Goal: Task Accomplishment & Management: Complete application form

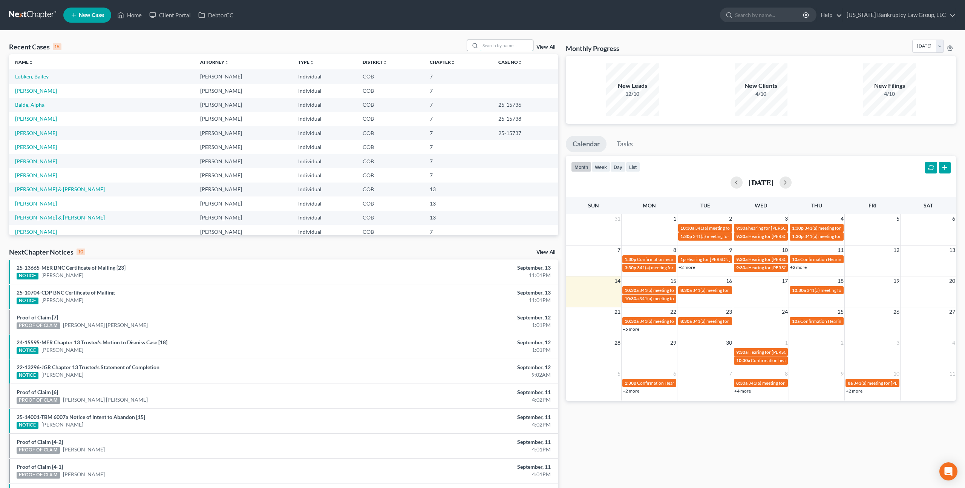
click at [490, 45] on input "search" at bounding box center [506, 45] width 53 height 11
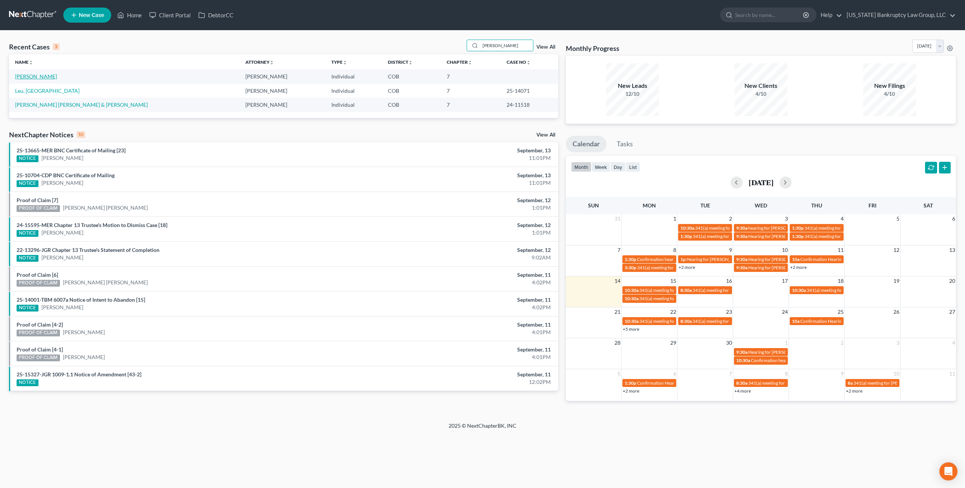
type input "[PERSON_NAME]"
click at [37, 78] on link "[PERSON_NAME]" at bounding box center [36, 76] width 42 height 6
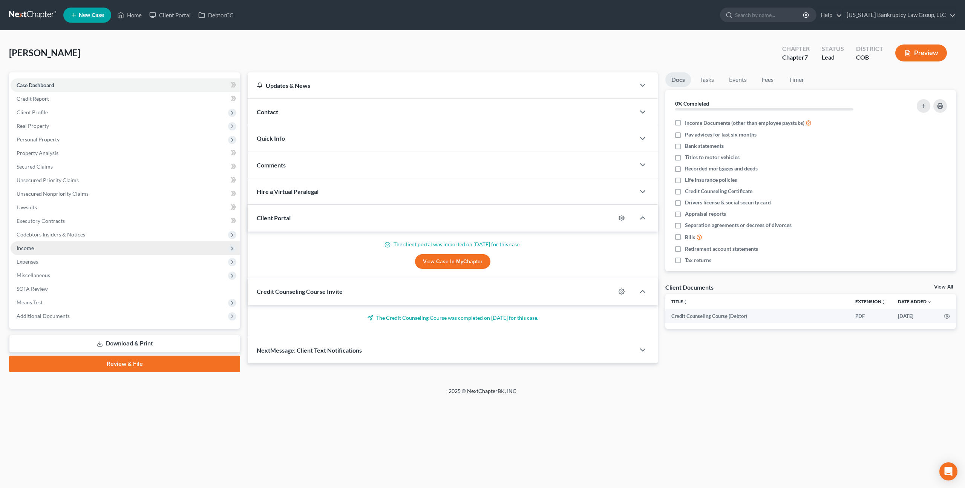
click at [35, 250] on span "Income" at bounding box center [126, 248] width 230 height 14
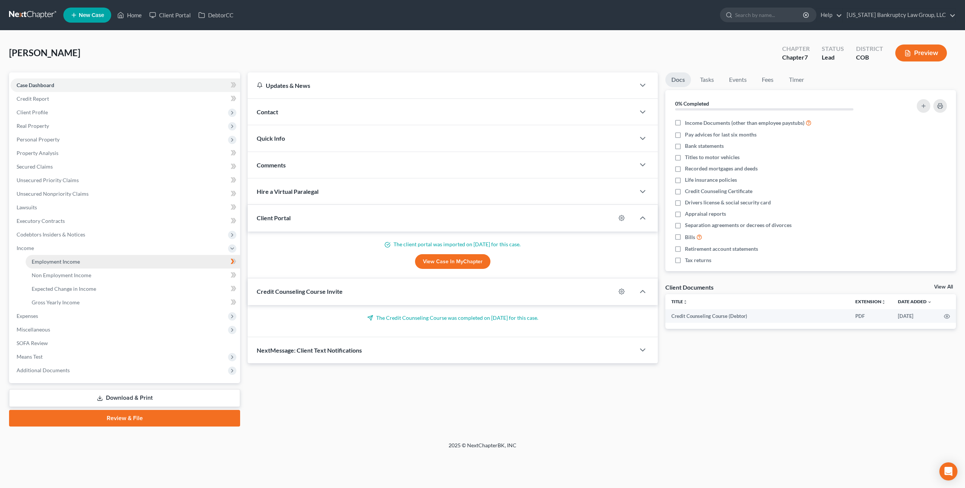
click at [53, 265] on link "Employment Income" at bounding box center [133, 262] width 214 height 14
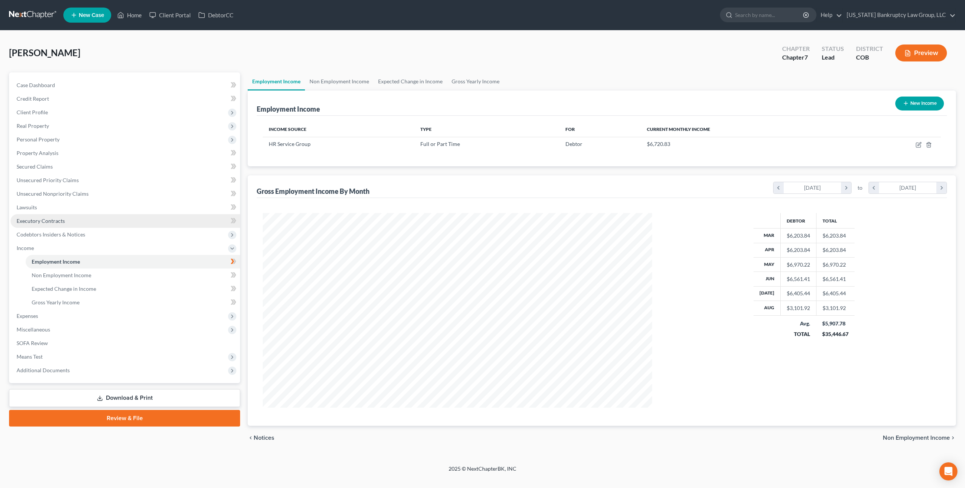
scroll to position [194, 404]
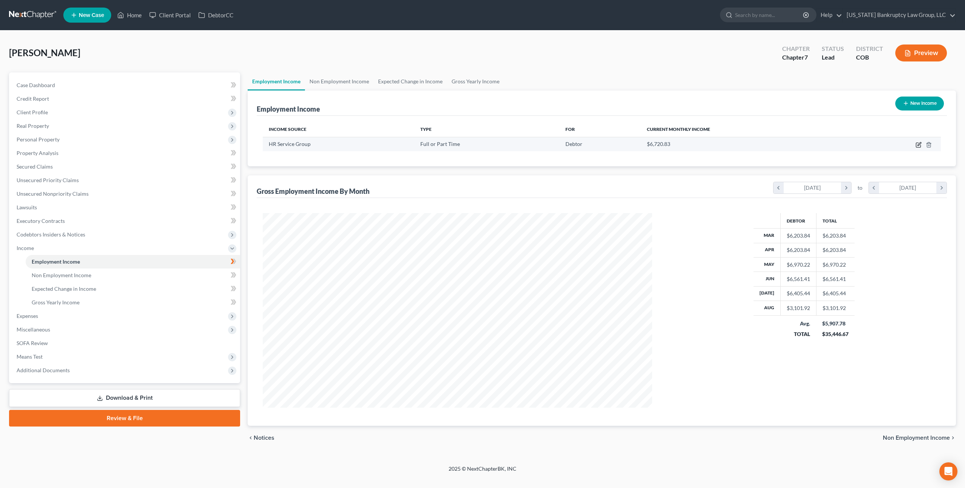
click at [918, 143] on icon "button" at bounding box center [918, 145] width 5 height 5
select select "0"
select select "5"
select select "2"
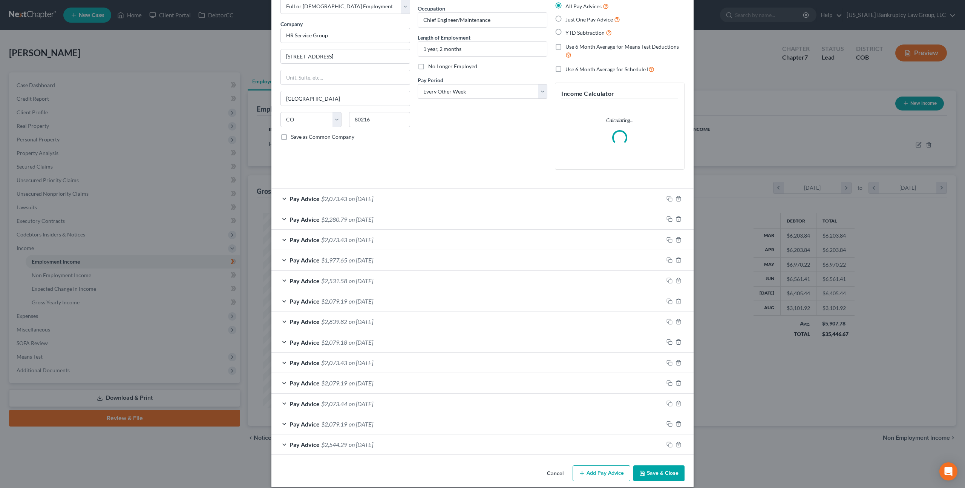
scroll to position [52, 0]
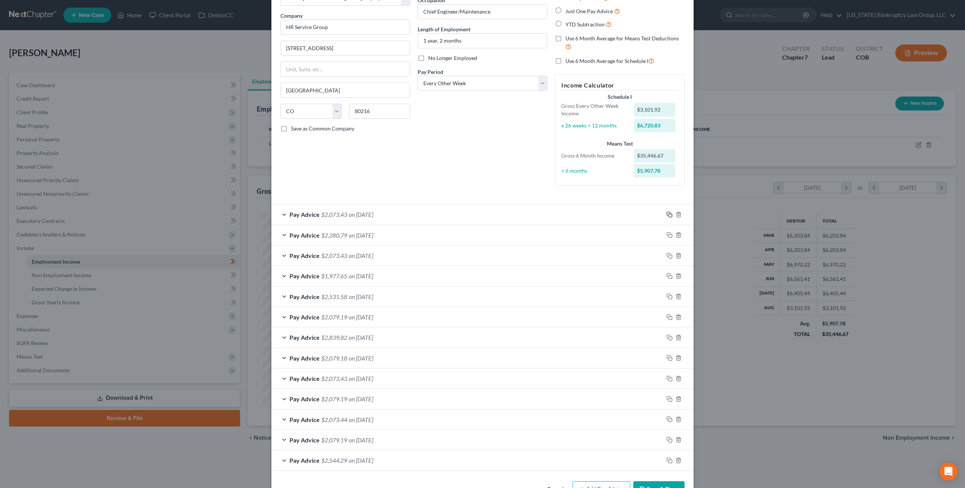
click at [670, 214] on icon "button" at bounding box center [669, 214] width 6 height 6
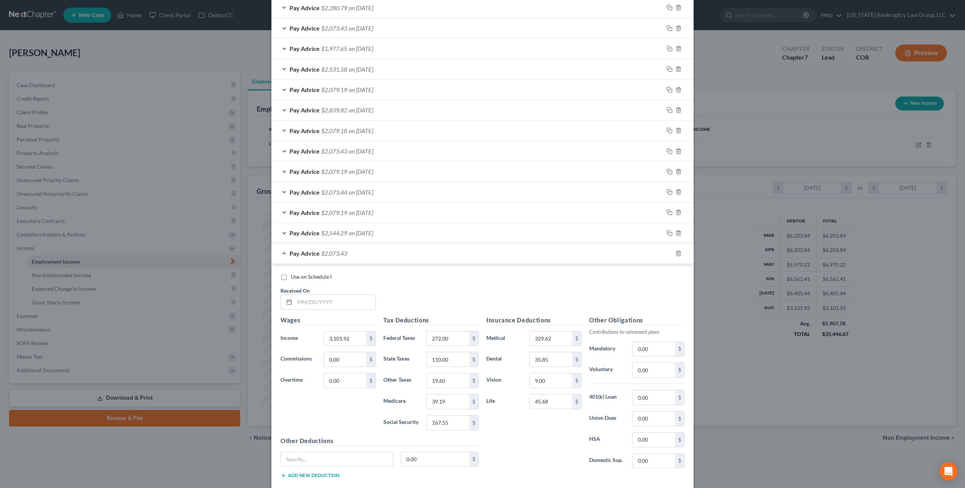
scroll to position [323, 0]
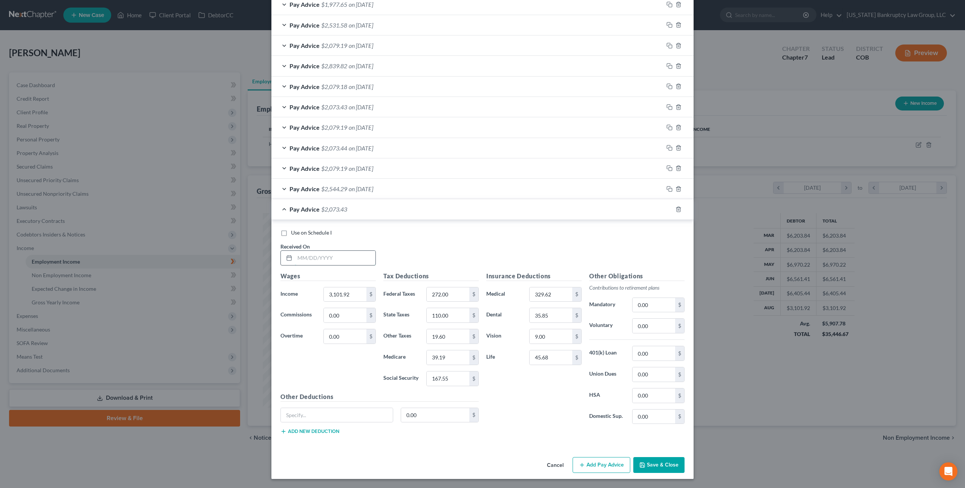
click at [328, 260] on input "text" at bounding box center [335, 258] width 81 height 14
type input "[DATE]"
click at [670, 210] on icon "button" at bounding box center [669, 209] width 6 height 6
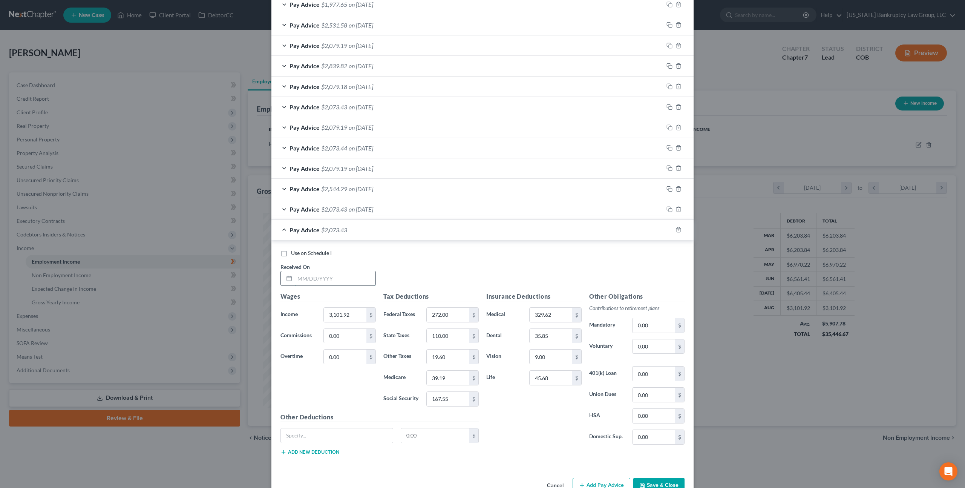
click at [346, 279] on input "text" at bounding box center [335, 278] width 81 height 14
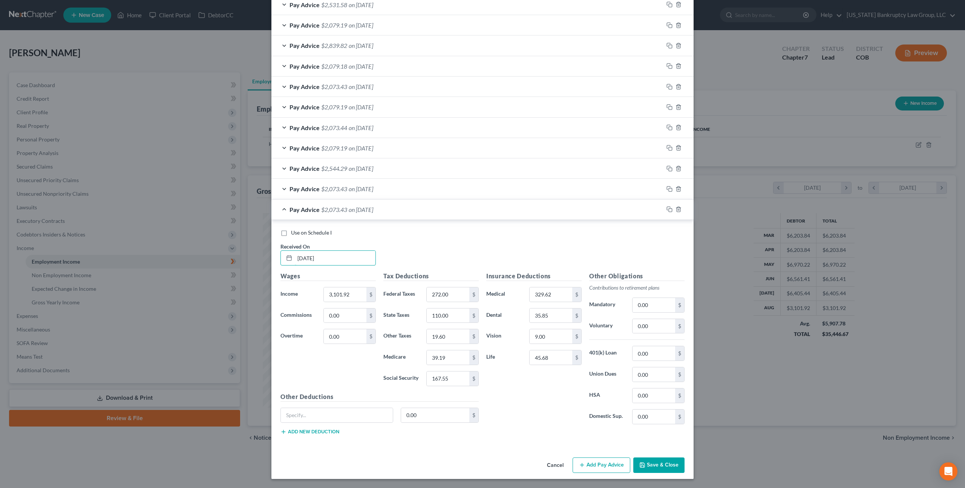
scroll to position [0, 0]
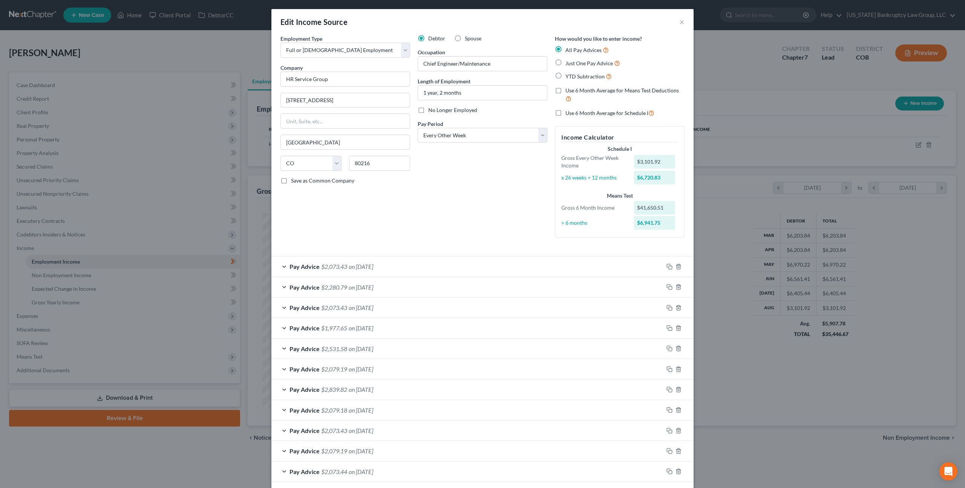
type input "[DATE]"
click at [565, 115] on label "Use 6 Month Average for Schedule I" at bounding box center [609, 113] width 89 height 9
click at [568, 113] on input "Use 6 Month Average for Schedule I" at bounding box center [570, 111] width 5 height 5
checkbox input "true"
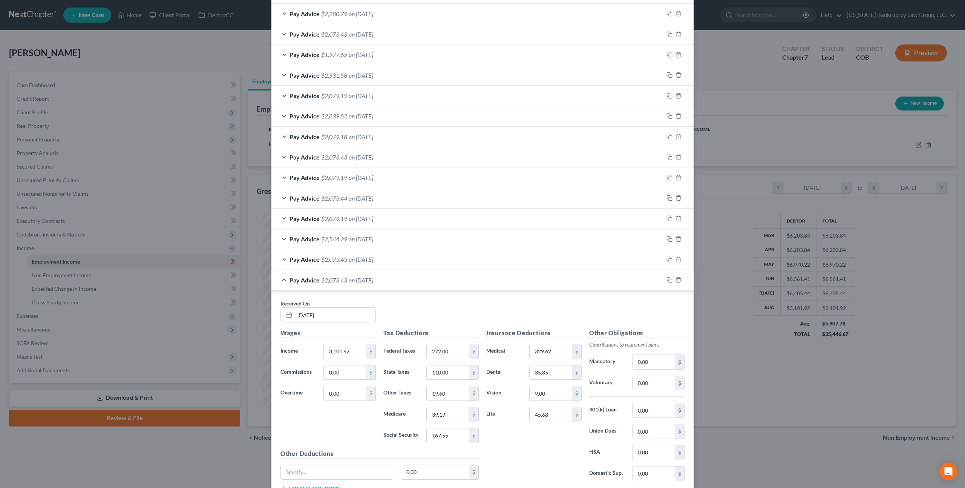
scroll to position [330, 0]
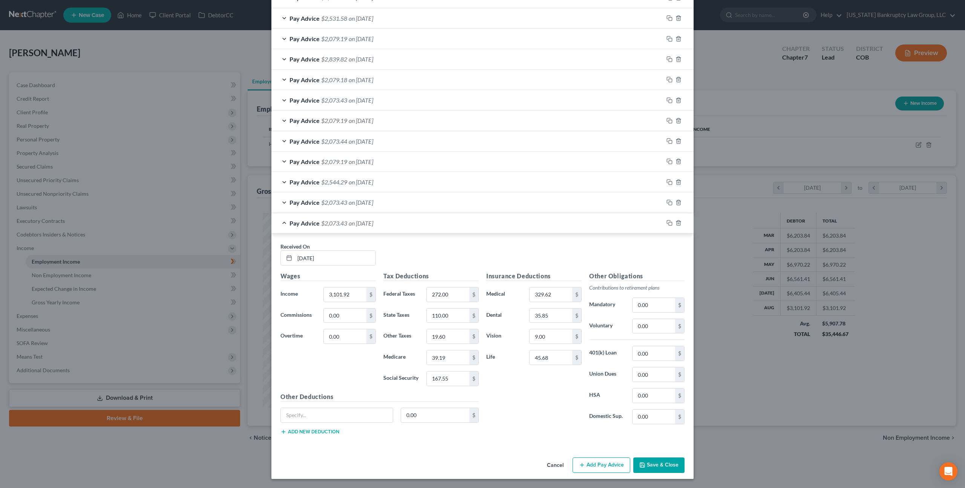
click at [654, 460] on button "Save & Close" at bounding box center [658, 465] width 51 height 16
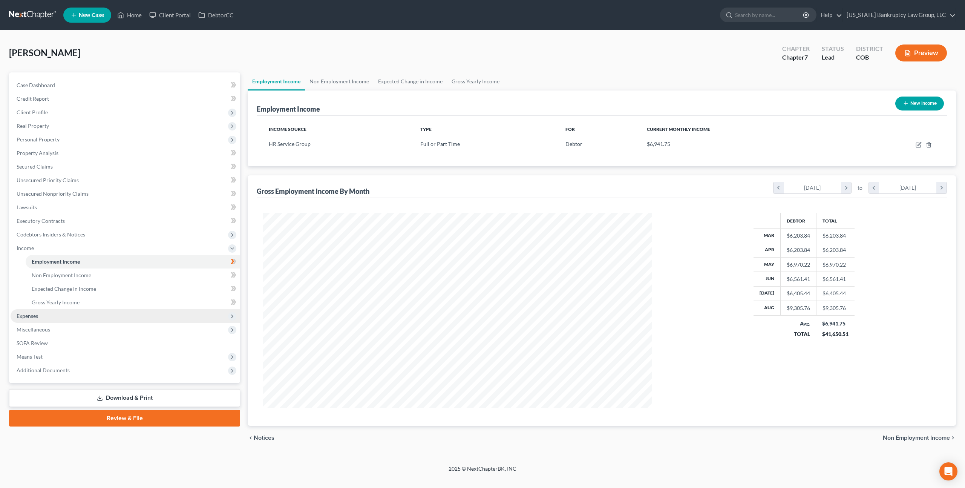
click at [41, 315] on span "Expenses" at bounding box center [126, 316] width 230 height 14
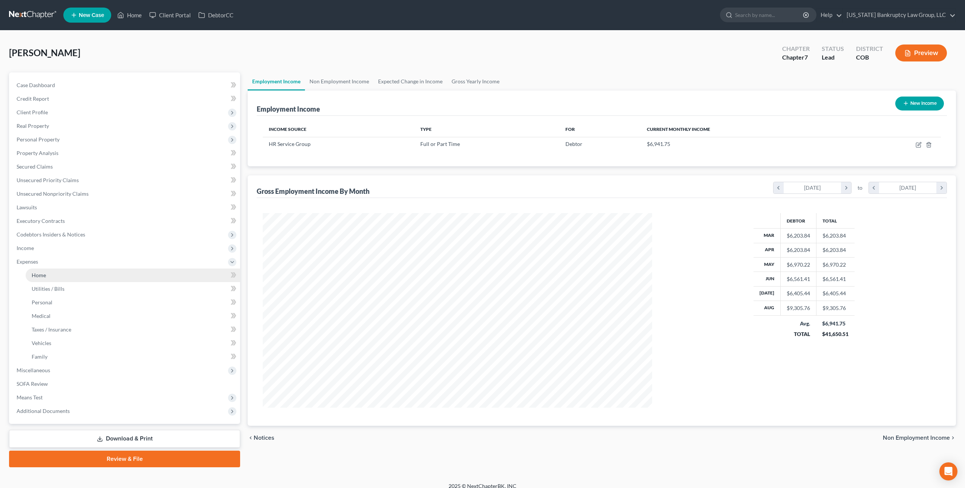
click at [47, 275] on link "Home" at bounding box center [133, 275] width 214 height 14
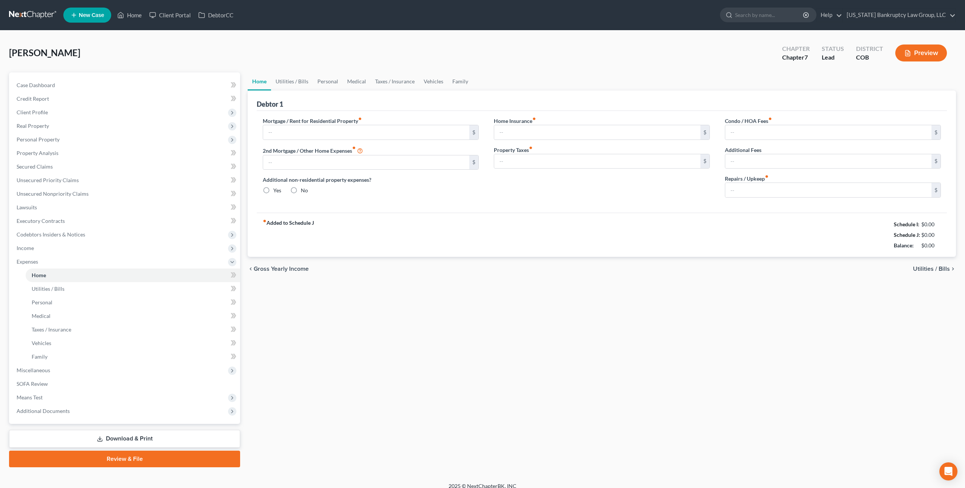
type input "1,500.00"
type input "0.00"
radio input "true"
type input "0.00"
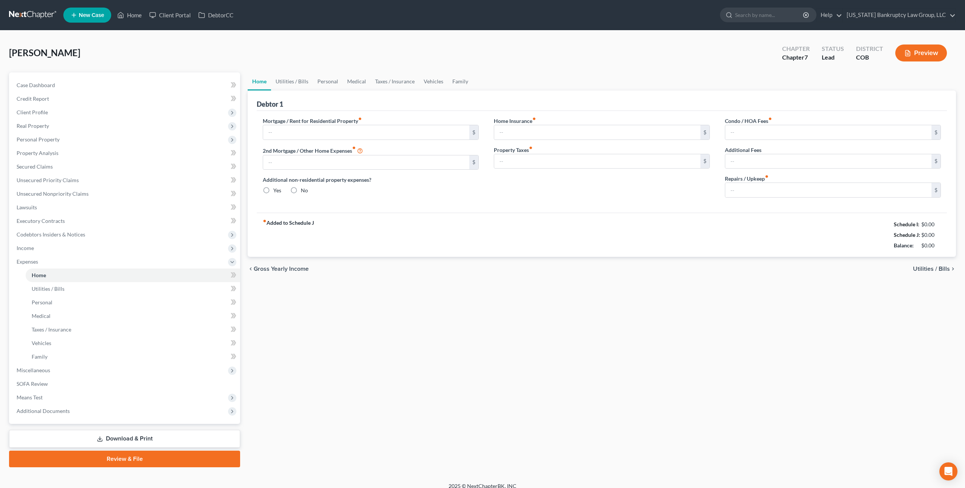
type input "0.00"
type input "50.00"
click at [292, 79] on link "Utilities / Bills" at bounding box center [292, 81] width 42 height 18
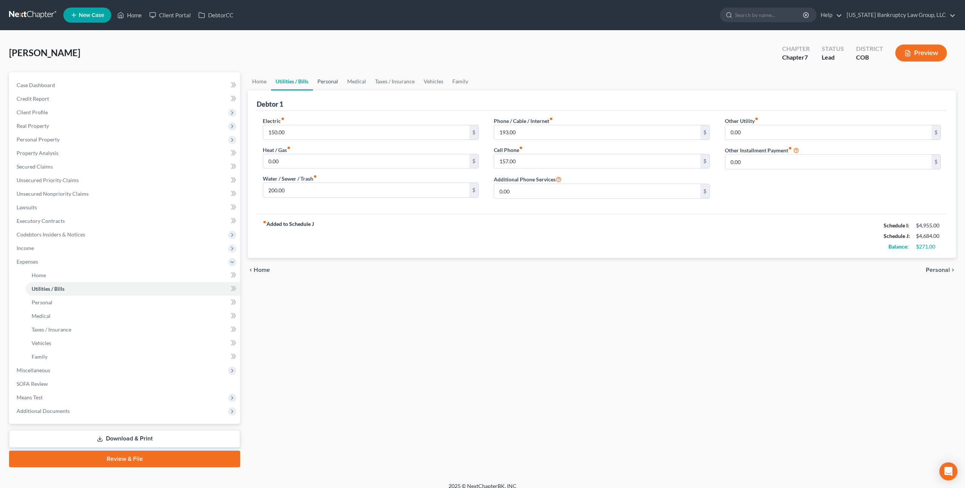
click at [326, 81] on link "Personal" at bounding box center [328, 81] width 30 height 18
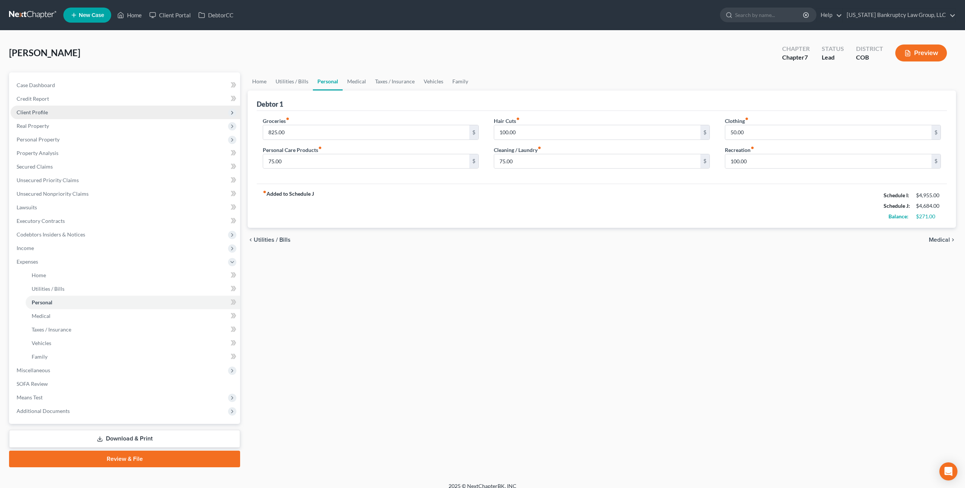
click at [36, 113] on span "Client Profile" at bounding box center [32, 112] width 31 height 6
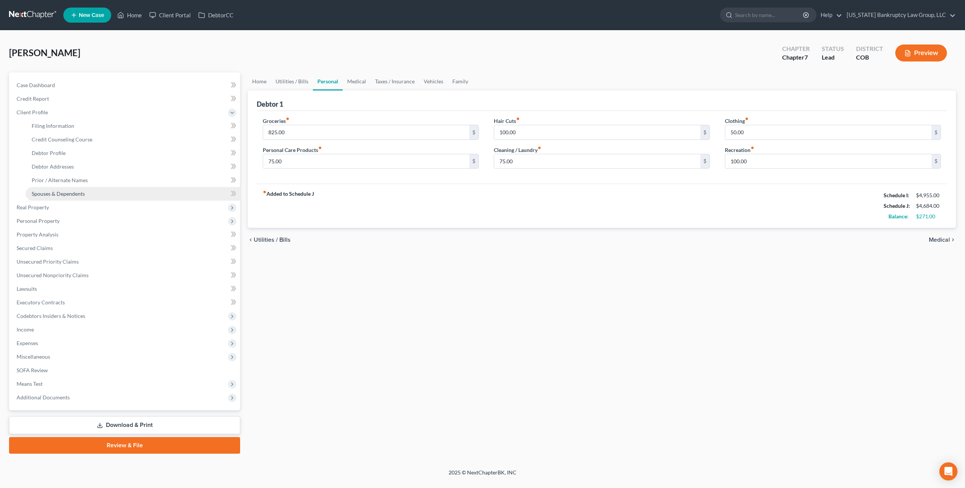
click at [60, 193] on span "Spouses & Dependents" at bounding box center [58, 193] width 53 height 6
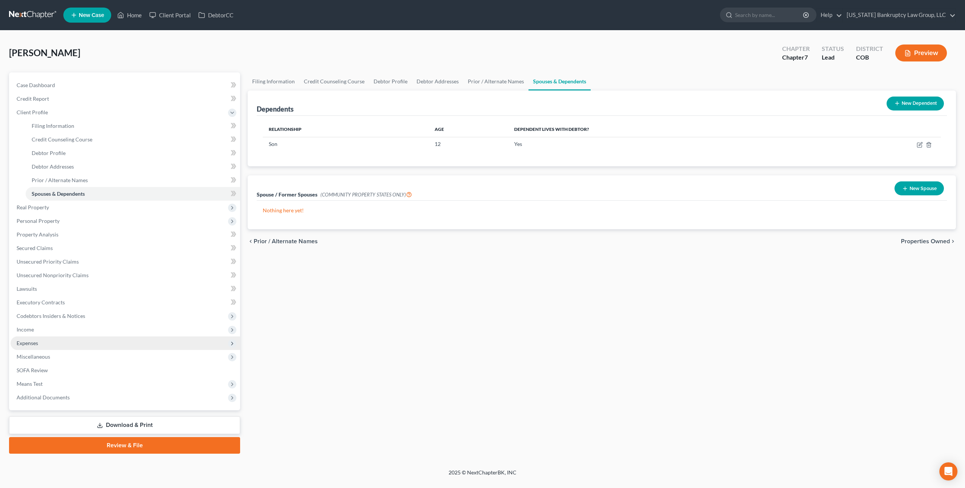
click at [34, 342] on span "Expenses" at bounding box center [27, 343] width 21 height 6
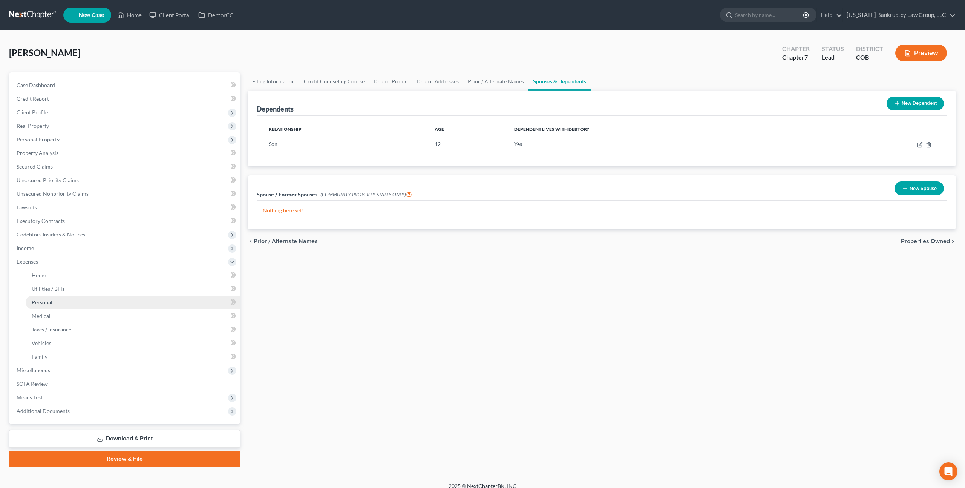
click at [48, 300] on span "Personal" at bounding box center [42, 302] width 21 height 6
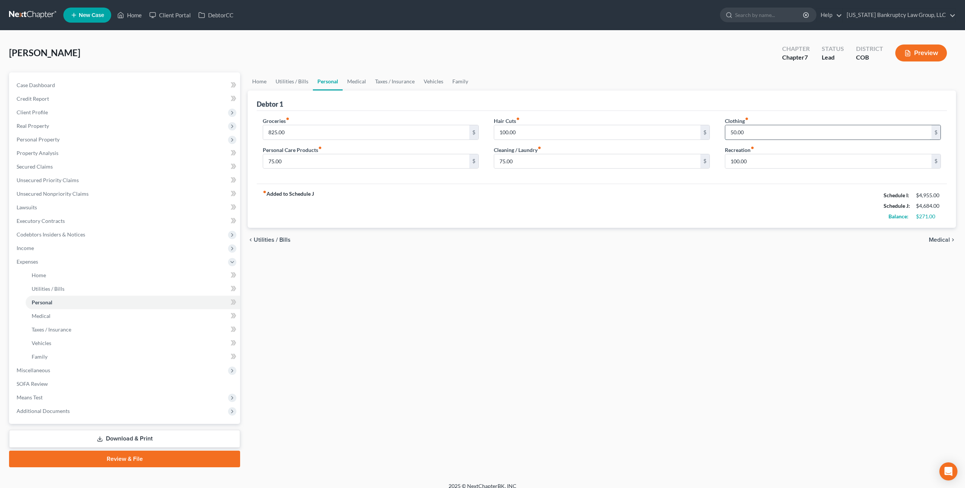
click at [735, 134] on input "50.00" at bounding box center [828, 132] width 206 height 14
type input "100.00"
click at [355, 83] on link "Medical" at bounding box center [357, 81] width 28 height 18
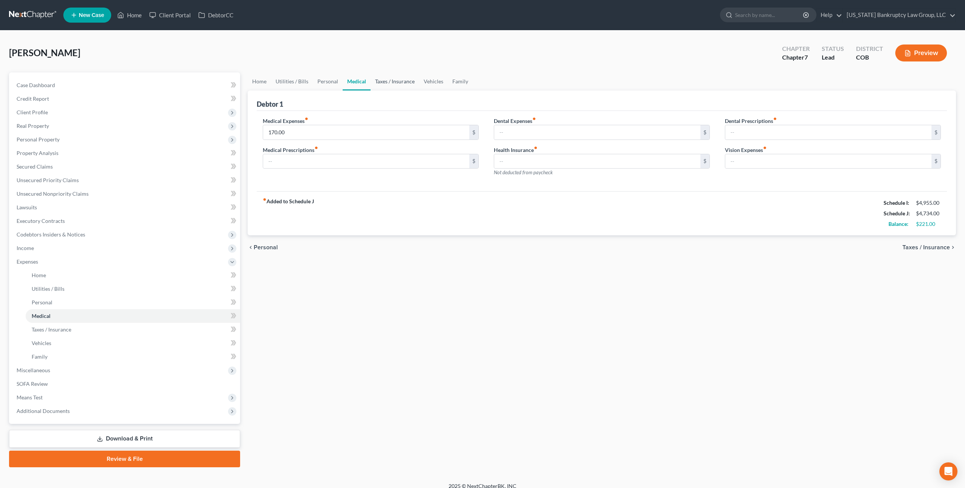
click at [401, 82] on link "Taxes / Insurance" at bounding box center [394, 81] width 49 height 18
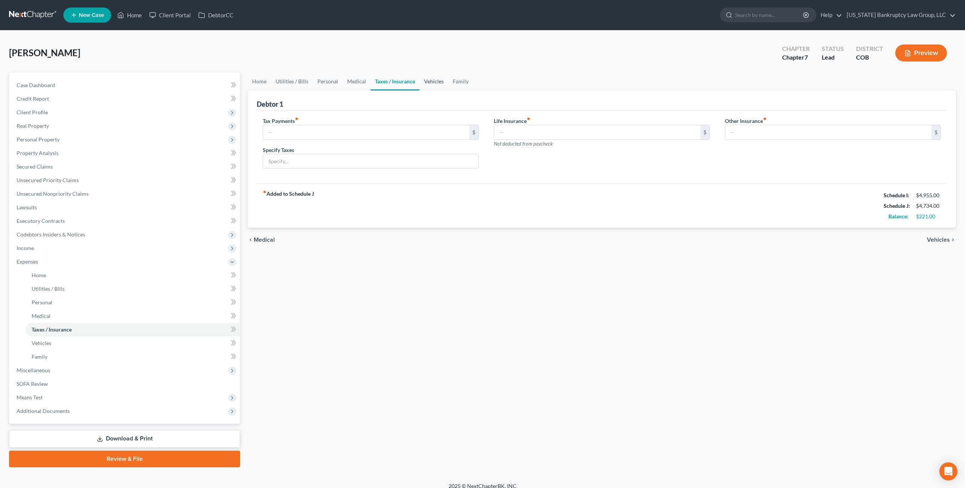
click at [425, 81] on link "Vehicles" at bounding box center [433, 81] width 29 height 18
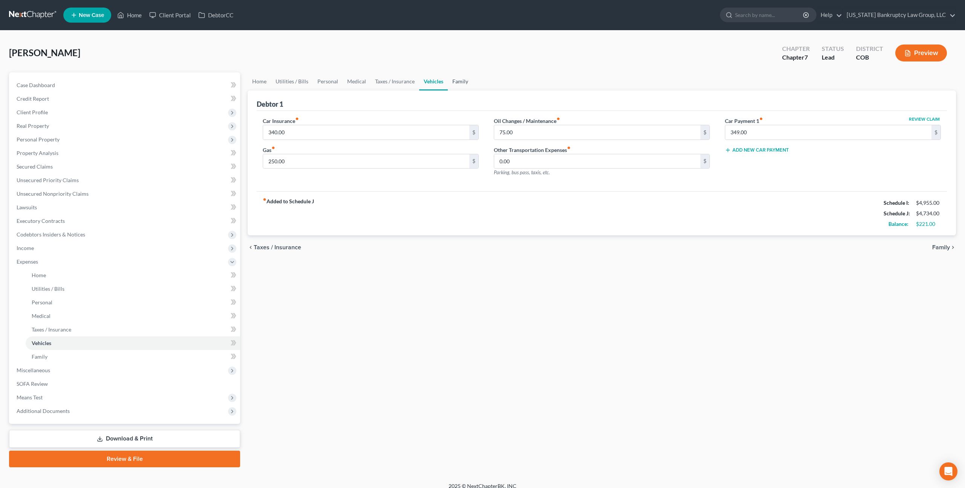
click at [452, 81] on link "Family" at bounding box center [460, 81] width 25 height 18
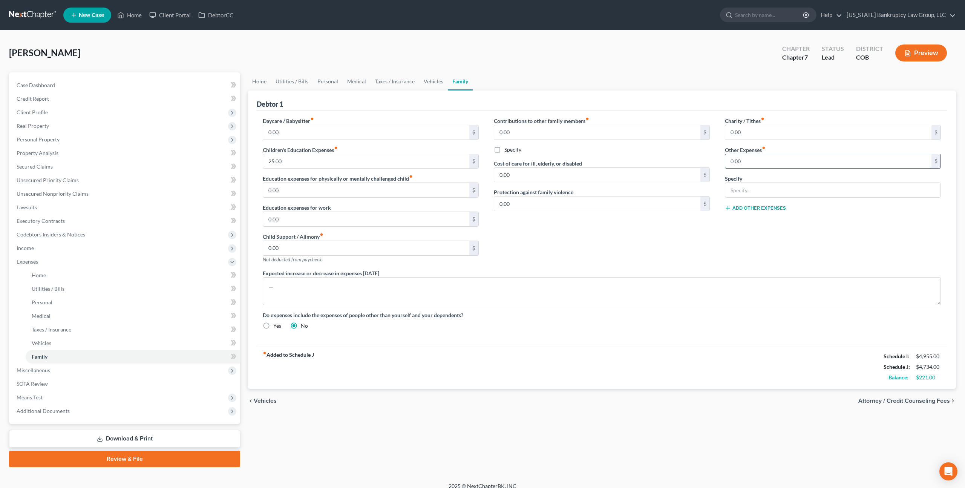
click at [732, 161] on input "0.00" at bounding box center [828, 161] width 206 height 14
type input "100.00"
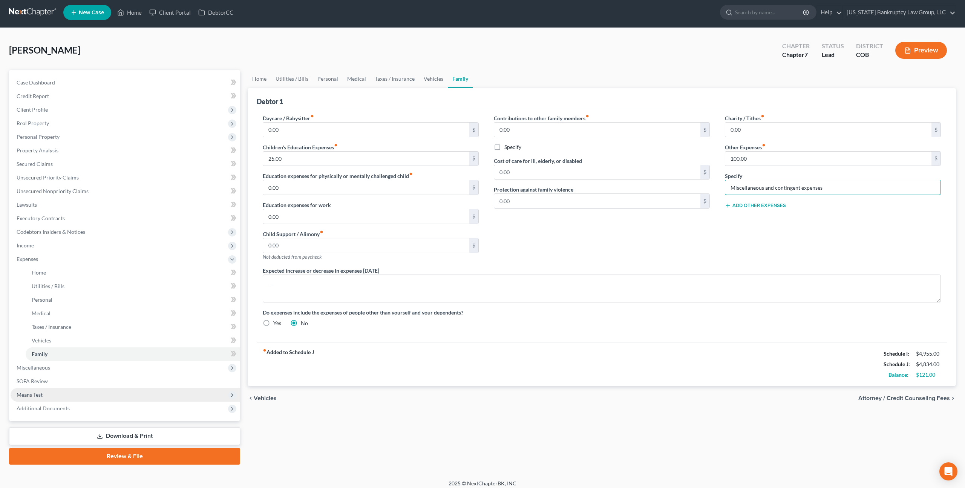
type input "Miscellaneous and contingent expenses"
click at [41, 393] on span "Means Test" at bounding box center [30, 394] width 26 height 6
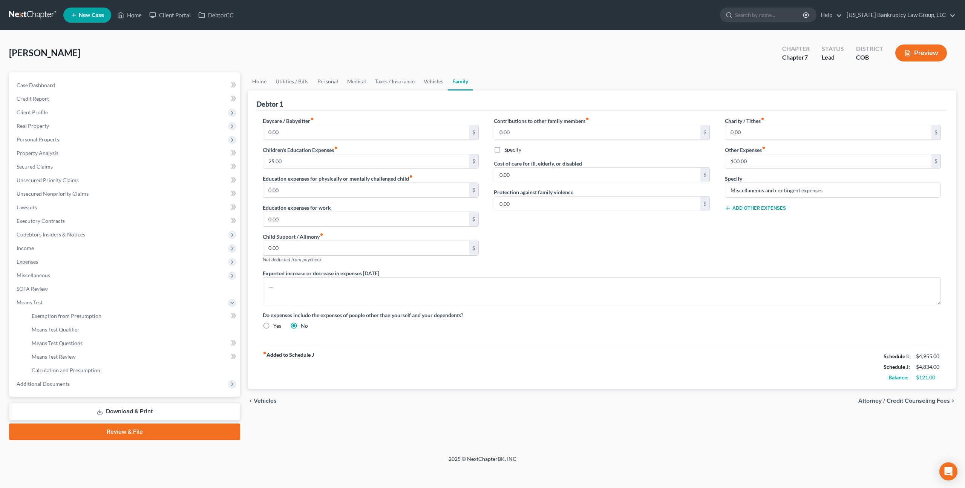
scroll to position [0, 0]
click at [65, 370] on span "Calculation and Presumption" at bounding box center [66, 370] width 69 height 6
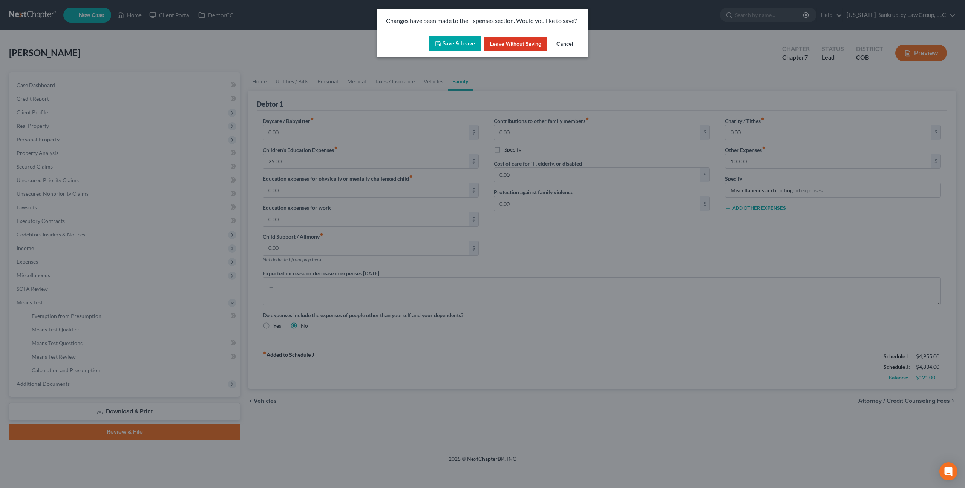
click at [440, 46] on icon "button" at bounding box center [438, 43] width 5 height 5
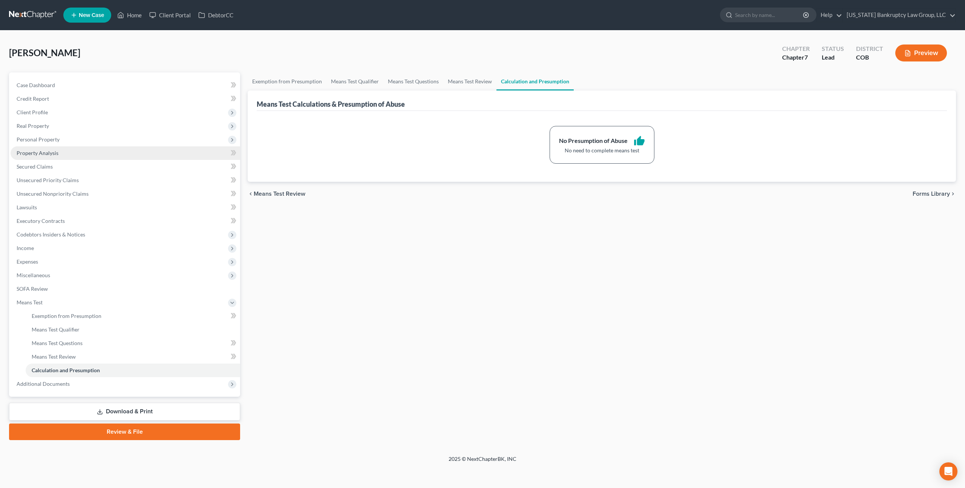
click at [50, 150] on span "Property Analysis" at bounding box center [38, 153] width 42 height 6
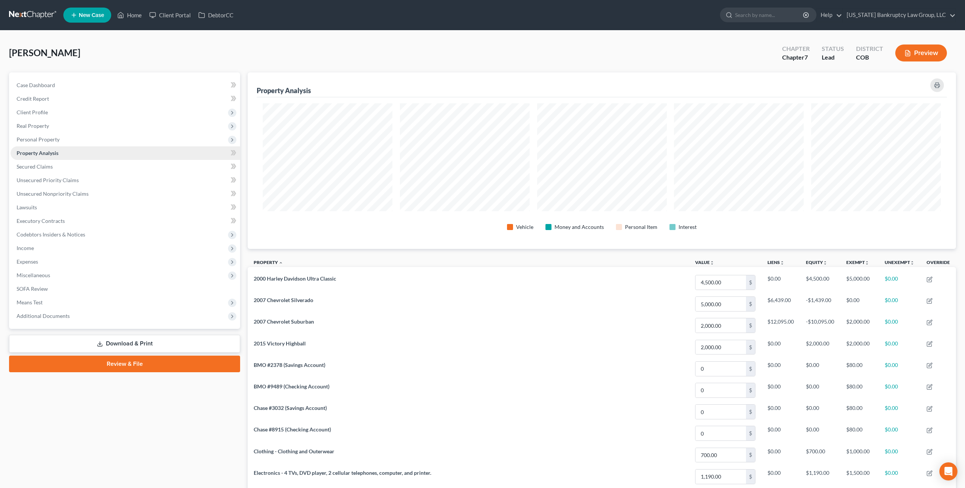
scroll to position [176, 708]
click at [51, 134] on span "Personal Property" at bounding box center [126, 140] width 230 height 14
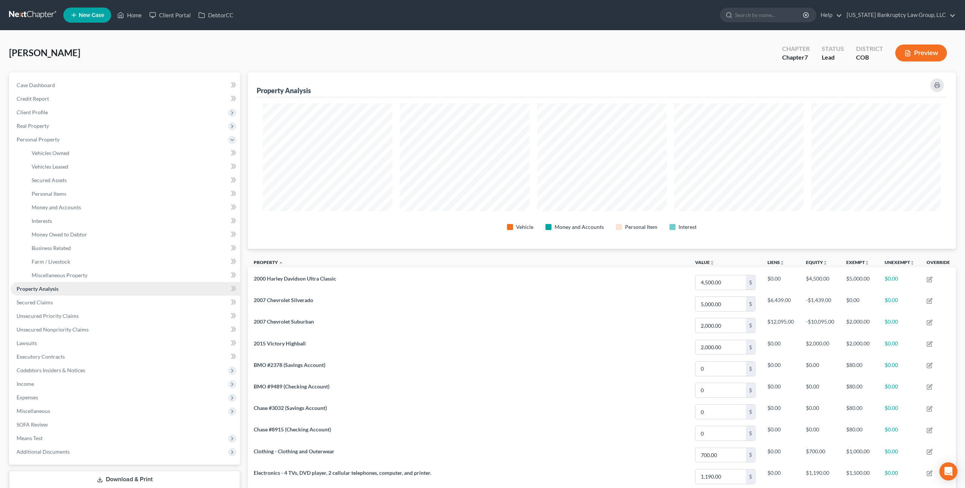
click at [46, 289] on span "Property Analysis" at bounding box center [38, 288] width 42 height 6
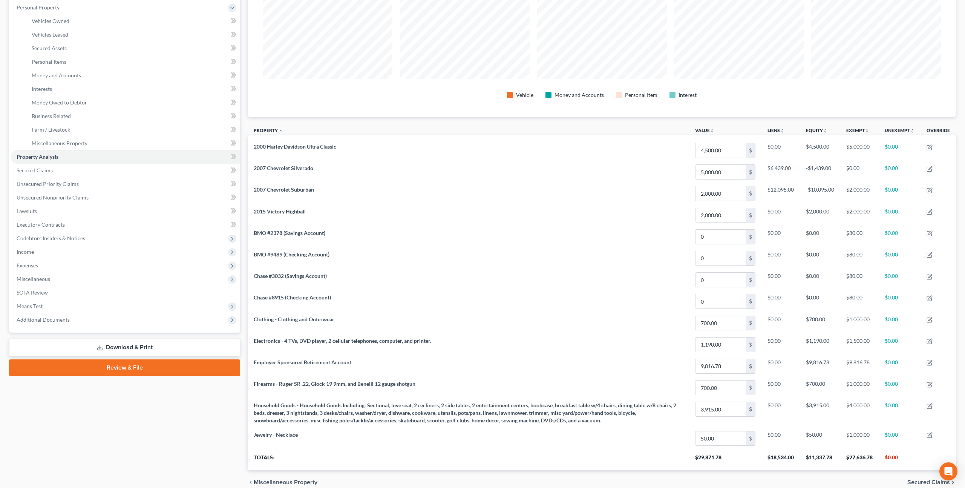
scroll to position [167, 0]
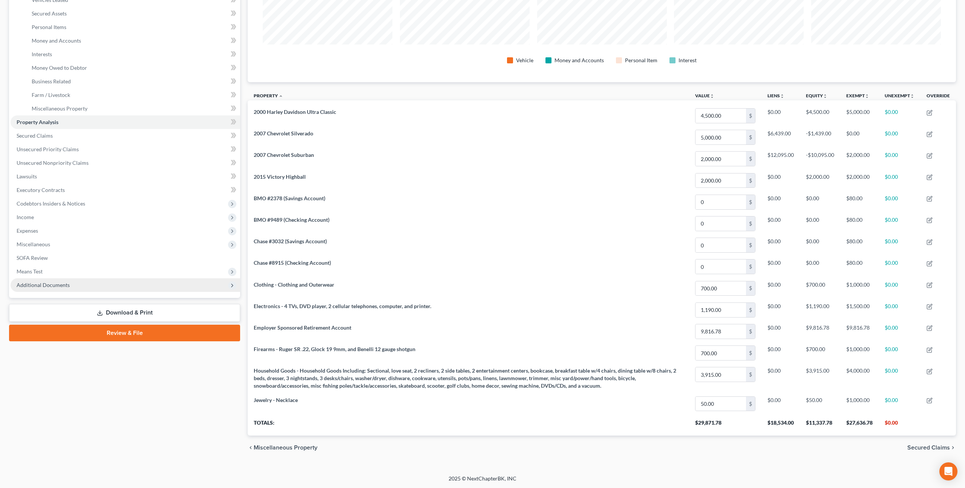
click at [57, 284] on span "Additional Documents" at bounding box center [43, 285] width 53 height 6
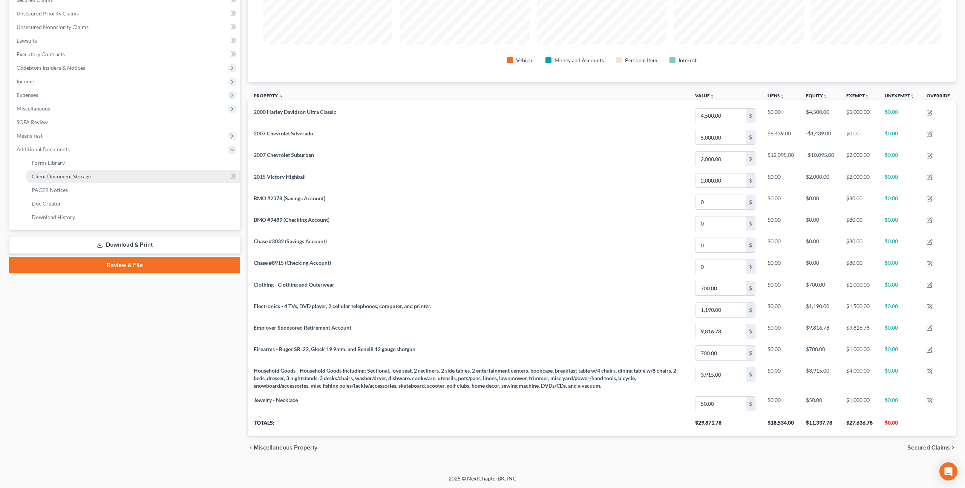
click at [75, 178] on span "Client Document Storage" at bounding box center [61, 176] width 59 height 6
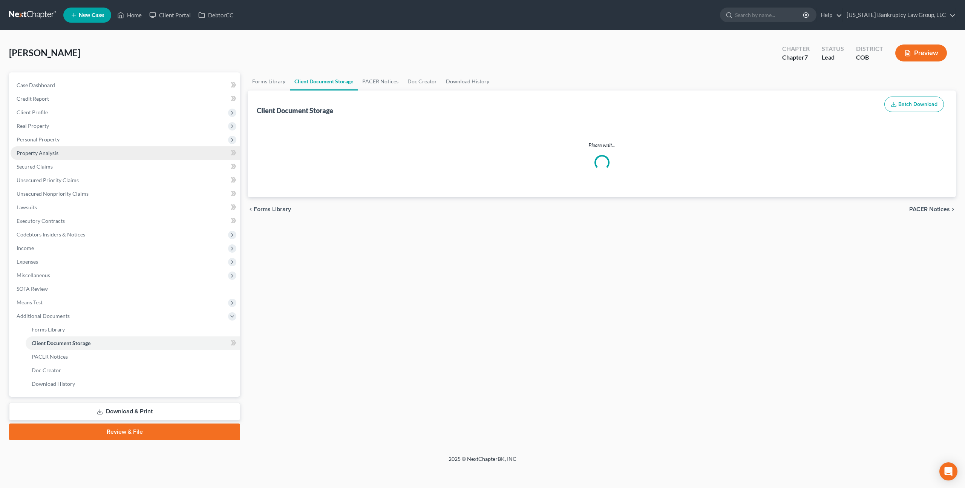
select select "5"
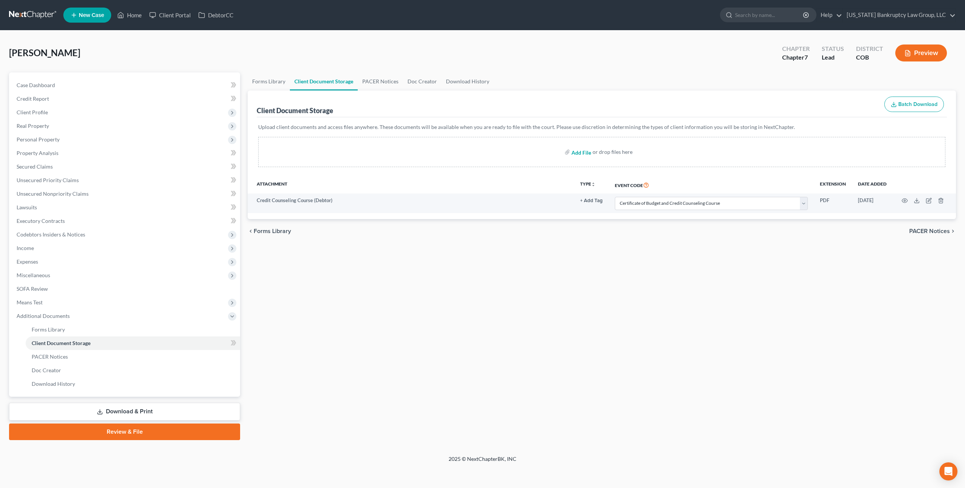
click at [582, 152] on input "file" at bounding box center [580, 152] width 18 height 14
type input "C:\fakepath\Paystubs for Filing.pdf"
select select "5"
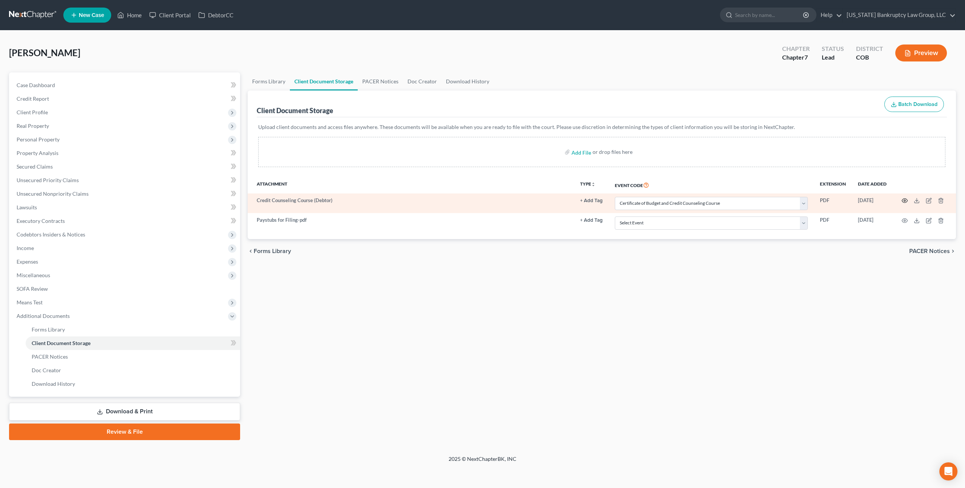
click at [906, 200] on icon "button" at bounding box center [905, 200] width 6 height 6
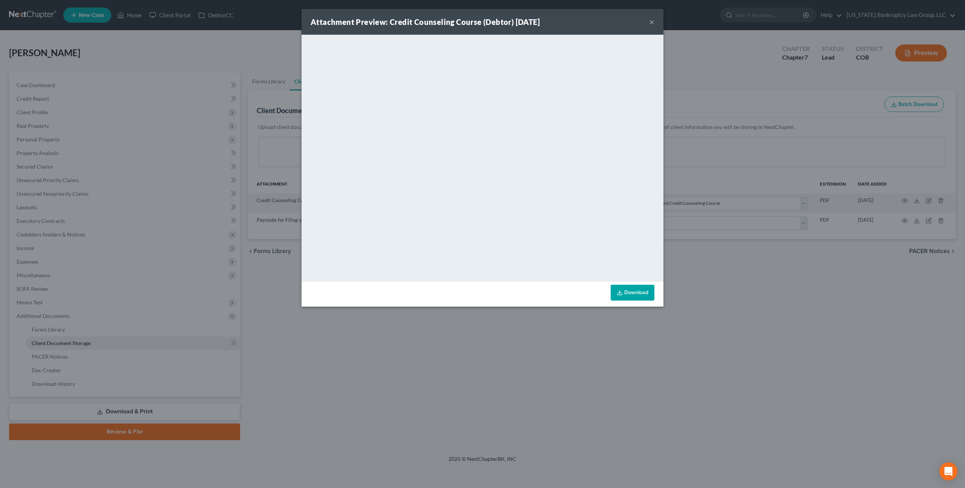
click at [651, 23] on button "×" at bounding box center [651, 21] width 5 height 9
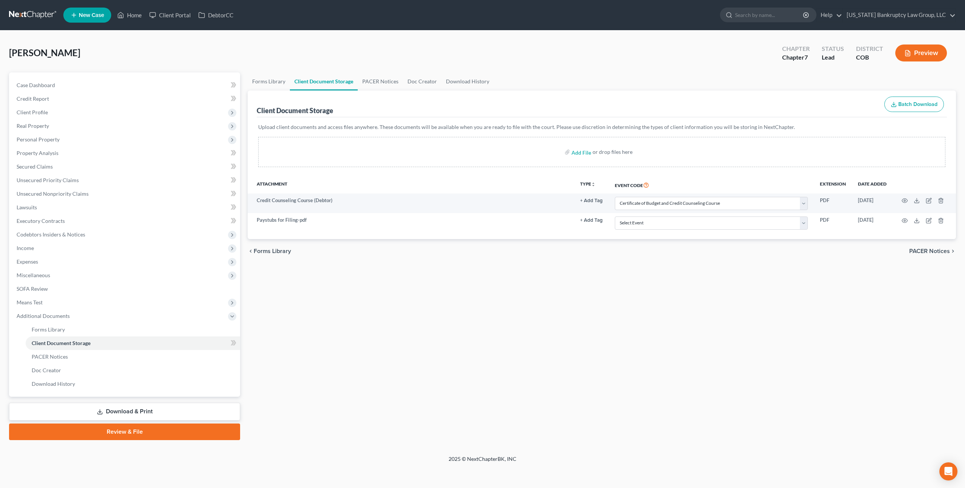
click at [126, 420] on div "Case Dashboard Payments Invoices Payments Payments Credit Report Client Profile" at bounding box center [124, 255] width 239 height 367
click at [131, 412] on link "Download & Print" at bounding box center [124, 412] width 231 height 18
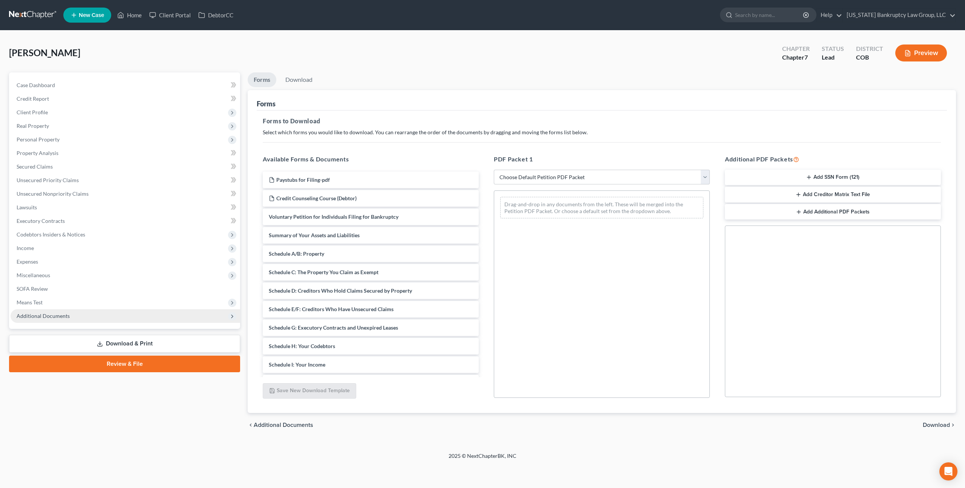
click at [62, 315] on span "Additional Documents" at bounding box center [43, 315] width 53 height 6
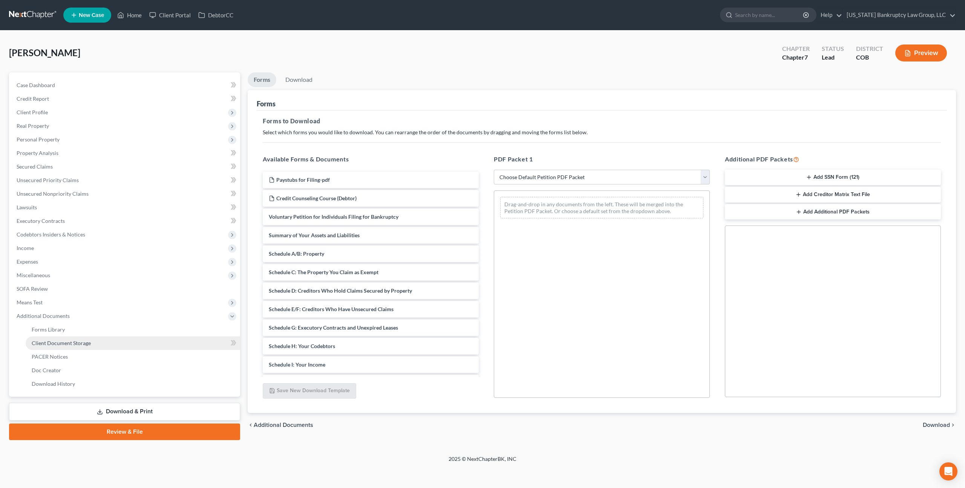
click at [75, 340] on span "Client Document Storage" at bounding box center [61, 343] width 59 height 6
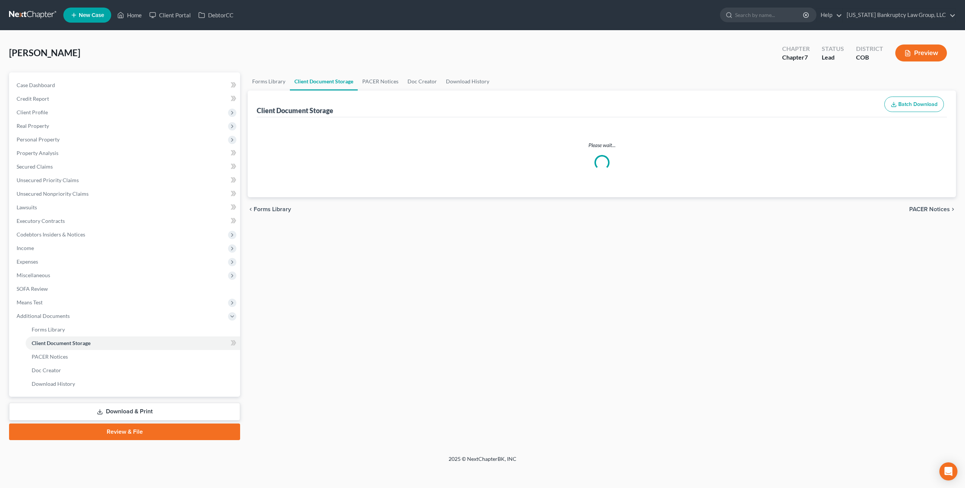
select select "5"
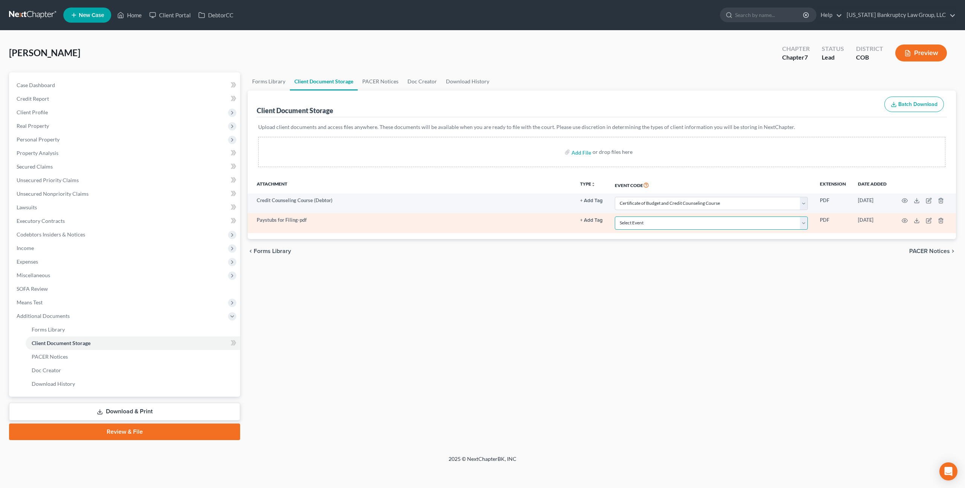
click at [637, 224] on select "Select Event 1009-1.1 Notice of Amendments 20 Largest Unsecured Creditors Amend…" at bounding box center [711, 222] width 193 height 13
select select "28"
click at [615, 216] on select "Select Event 1009-1.1 Notice of Amendments 20 Largest Unsecured Creditors Amend…" at bounding box center [711, 222] width 193 height 13
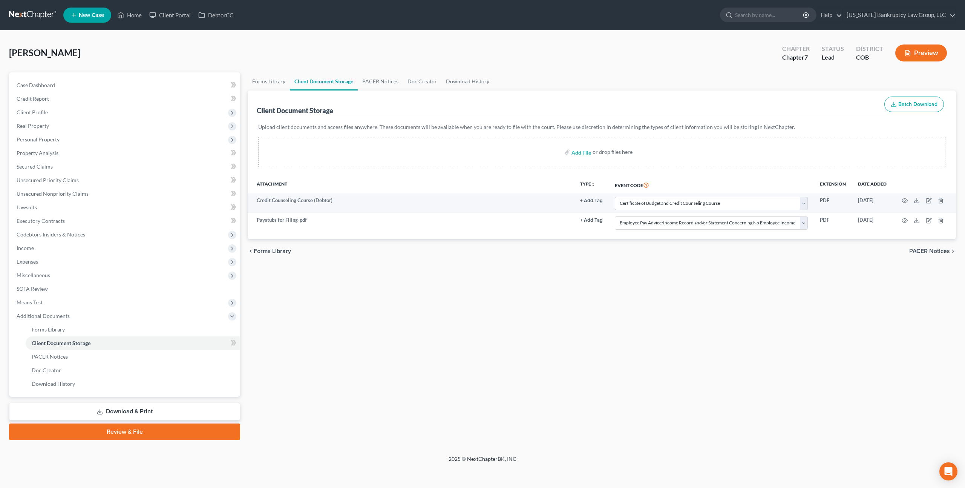
click at [155, 410] on link "Download & Print" at bounding box center [124, 412] width 231 height 18
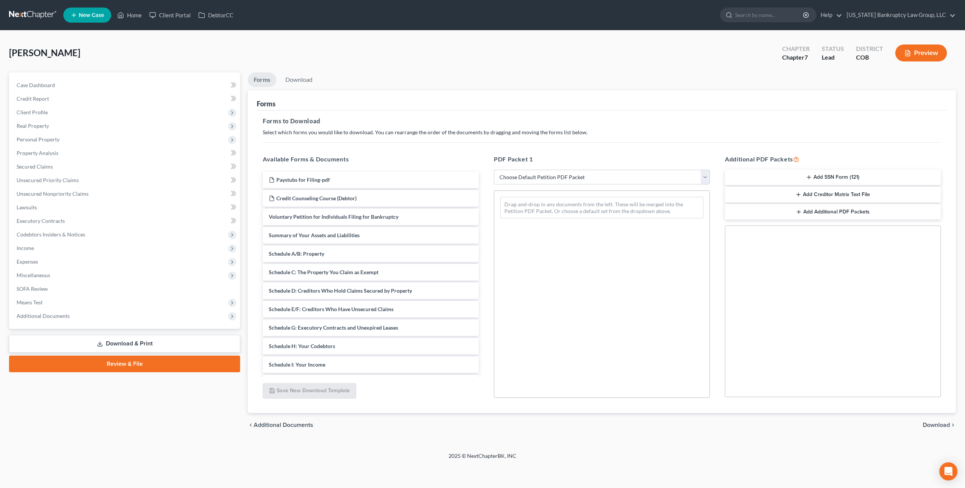
click at [868, 178] on button "Add SSN Form (121)" at bounding box center [833, 178] width 216 height 16
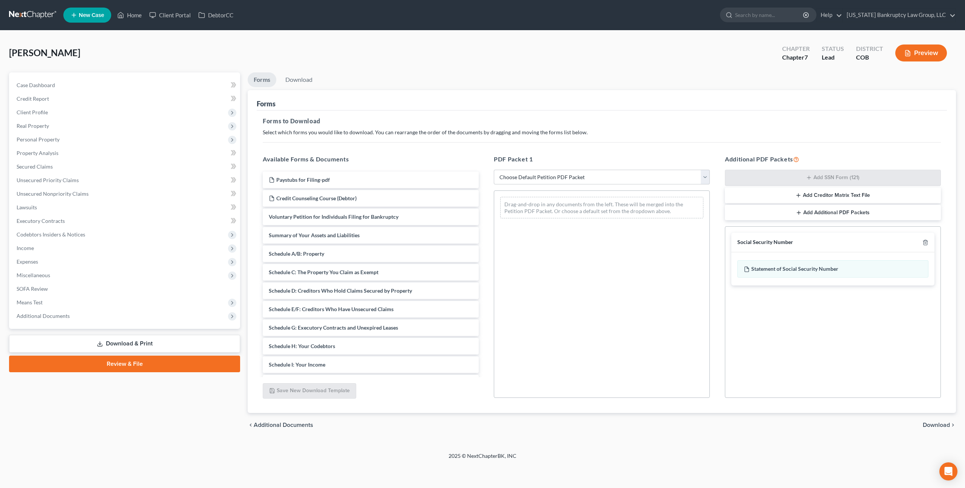
click at [938, 424] on span "Download" at bounding box center [936, 425] width 27 height 6
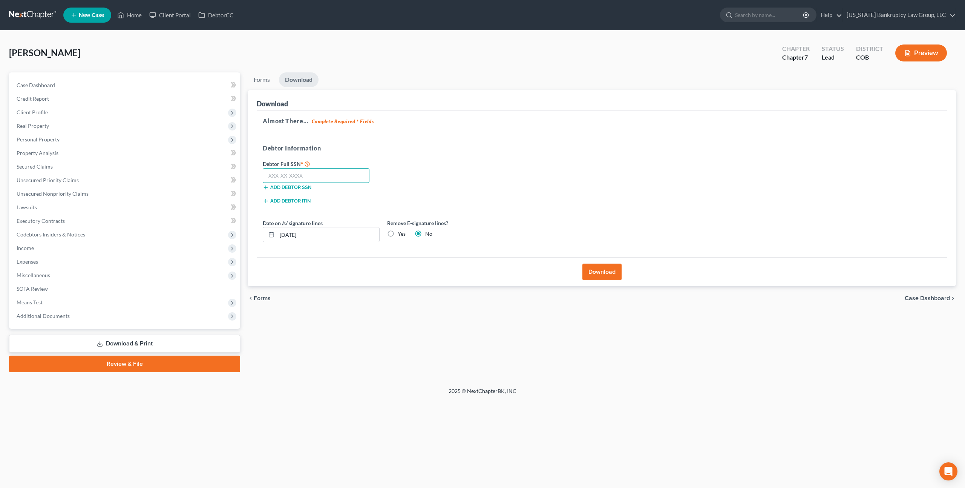
click at [328, 178] on input "text" at bounding box center [316, 175] width 107 height 15
type input "555-73-4575"
click at [594, 273] on button "Download" at bounding box center [601, 271] width 39 height 17
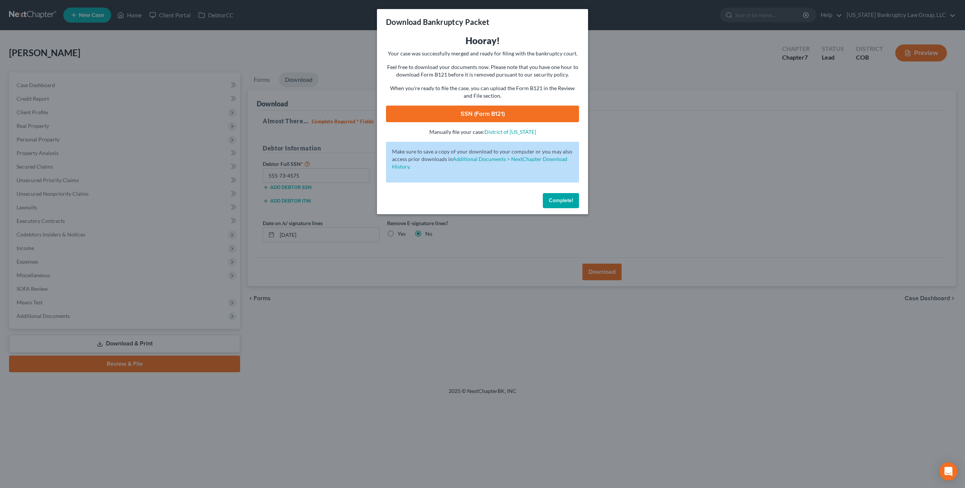
click at [530, 114] on link "SSN (Form B121)" at bounding box center [482, 114] width 193 height 17
click at [561, 199] on span "Complete!" at bounding box center [561, 200] width 24 height 6
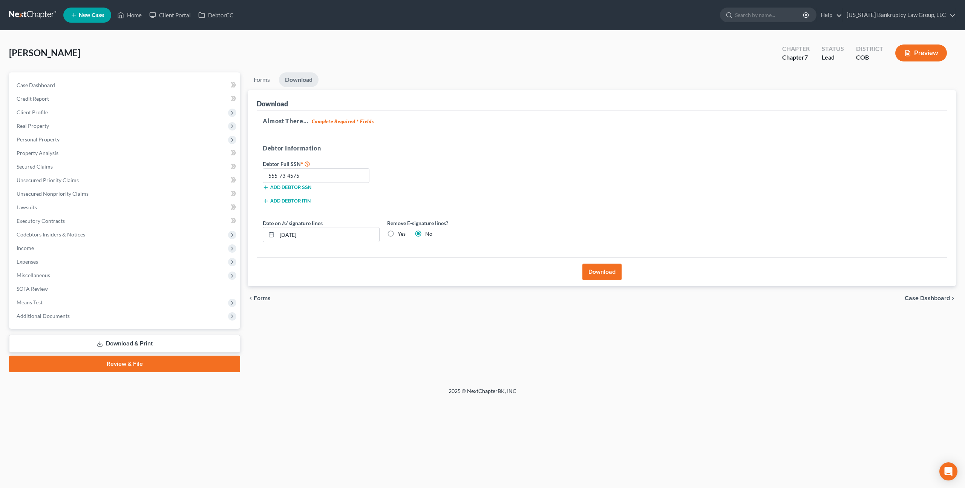
click at [39, 14] on link at bounding box center [33, 15] width 48 height 14
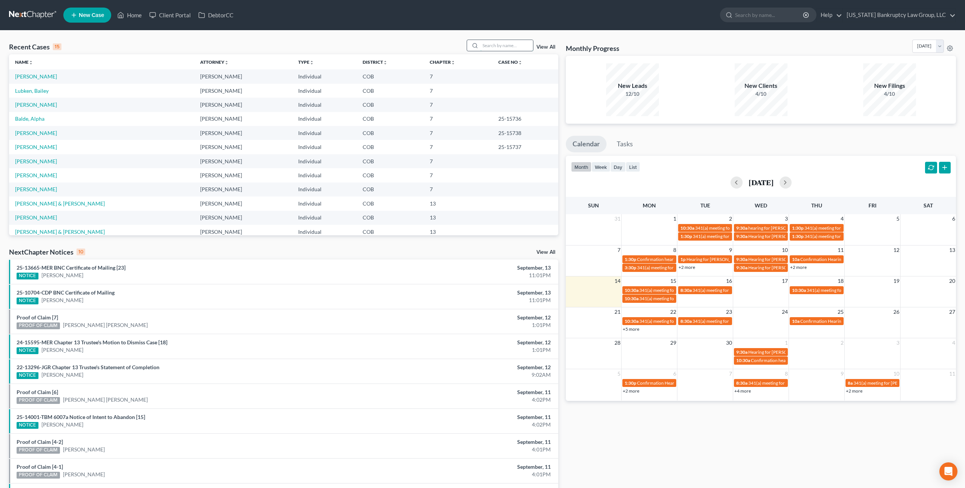
click at [492, 46] on input "search" at bounding box center [506, 45] width 53 height 11
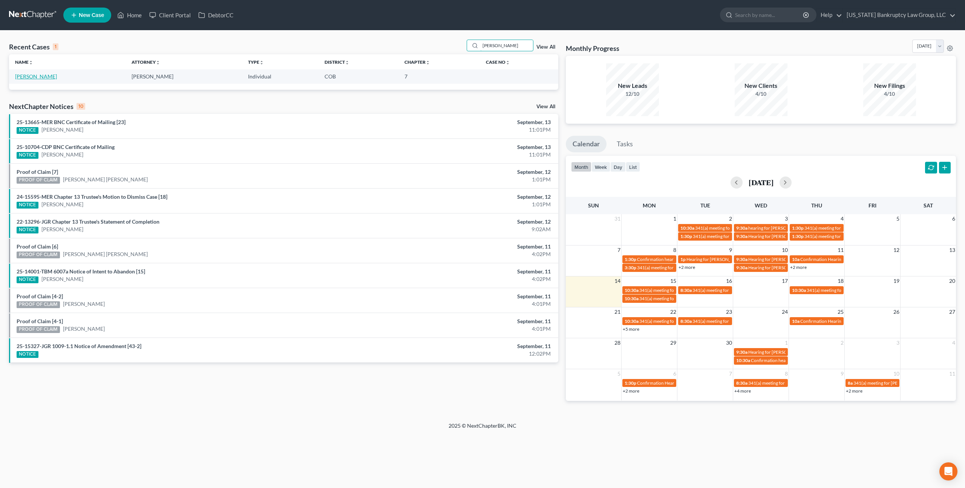
type input "[PERSON_NAME]"
click at [42, 77] on link "[PERSON_NAME]" at bounding box center [36, 76] width 42 height 6
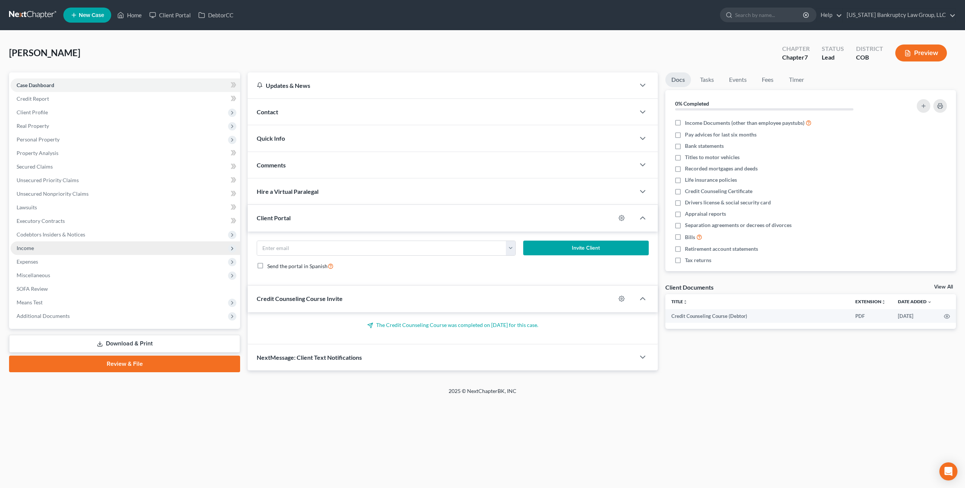
click at [29, 246] on span "Income" at bounding box center [25, 248] width 17 height 6
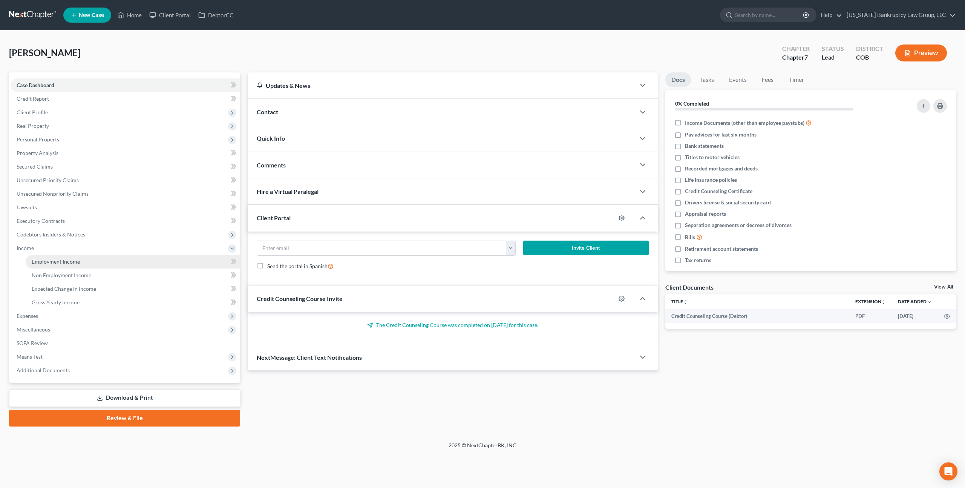
click at [44, 257] on link "Employment Income" at bounding box center [133, 262] width 214 height 14
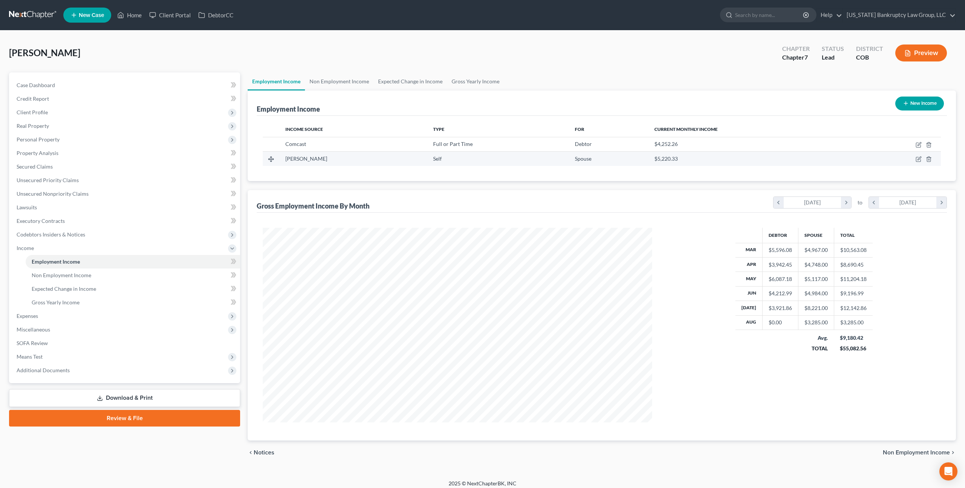
scroll to position [194, 404]
click at [919, 144] on icon "button" at bounding box center [918, 143] width 3 height 3
select select "0"
select select "39"
select select "2"
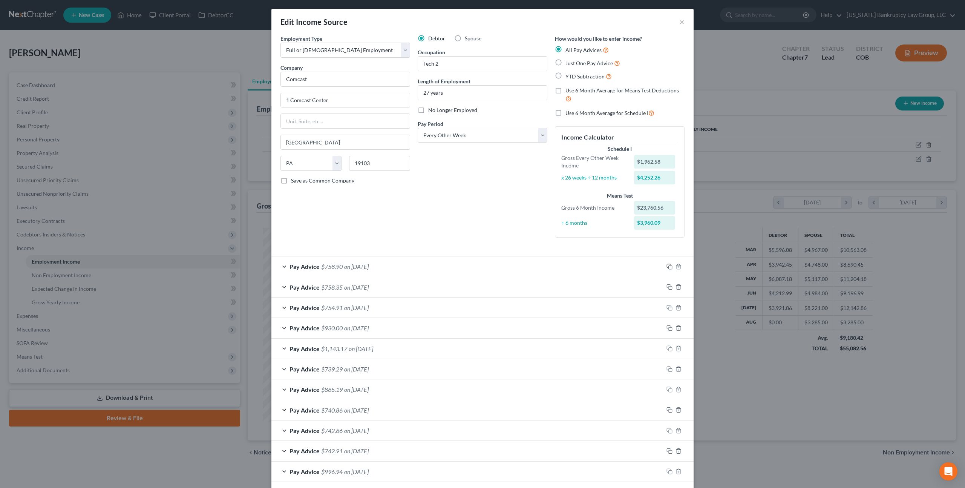
click at [671, 266] on icon "button" at bounding box center [669, 266] width 6 height 6
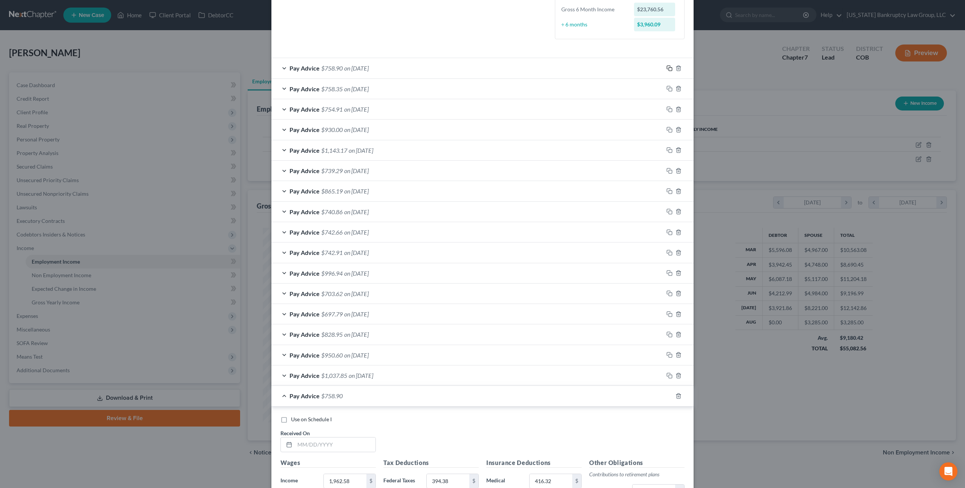
scroll to position [204, 0]
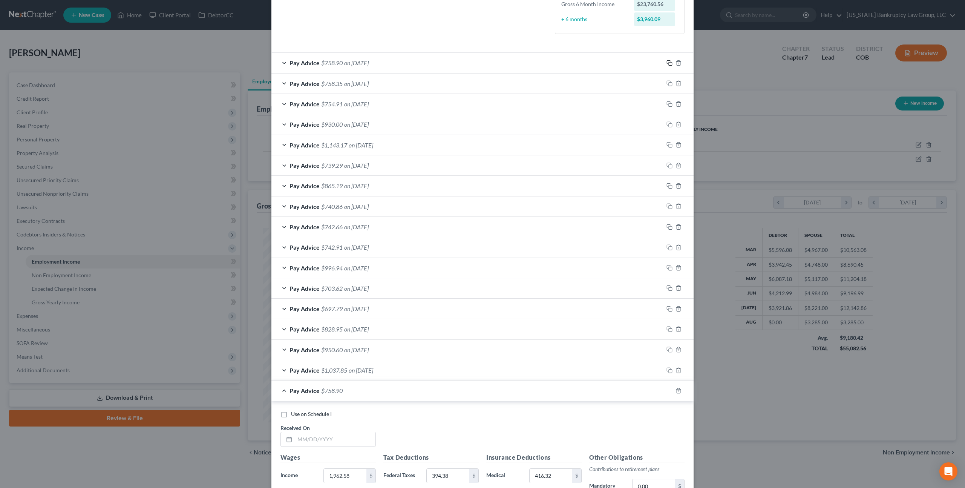
click at [670, 63] on icon "button" at bounding box center [669, 63] width 6 height 6
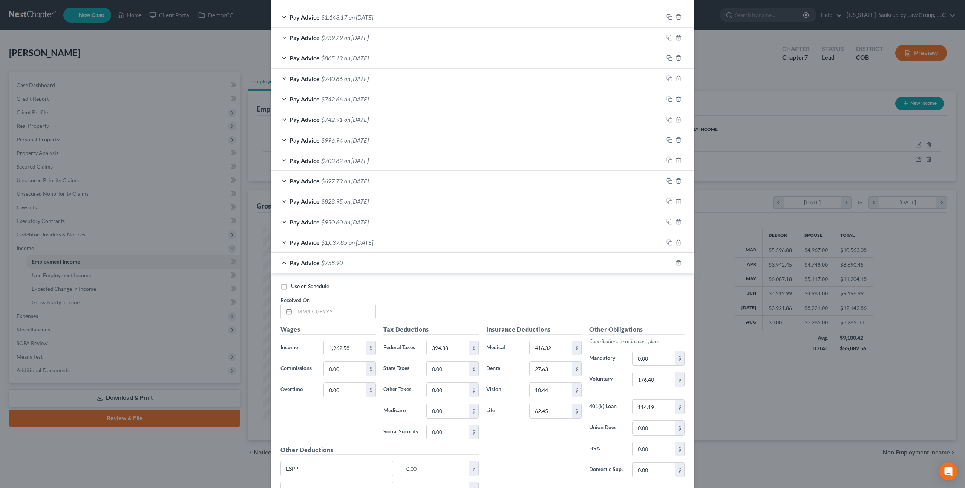
scroll to position [413, 0]
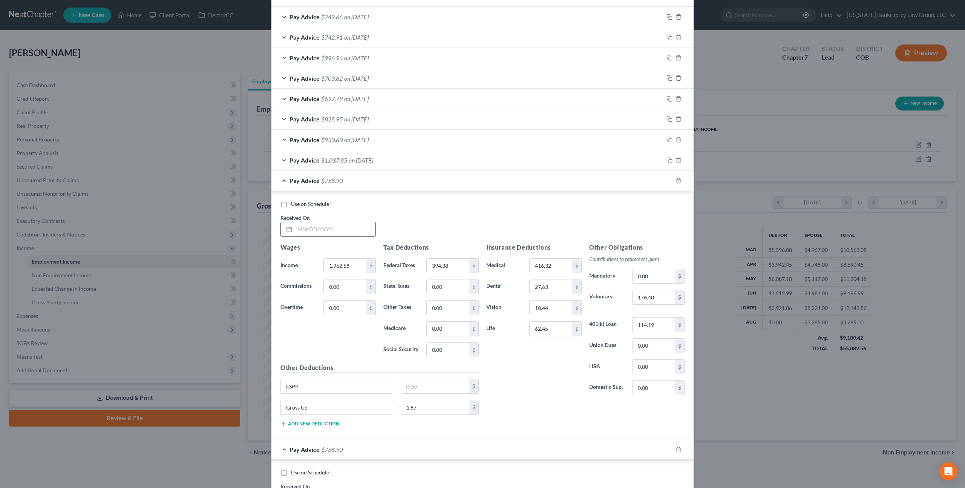
click at [317, 235] on input "text" at bounding box center [335, 229] width 81 height 14
type input "08/22/2025"
click at [440, 264] on input "394.38" at bounding box center [448, 266] width 43 height 14
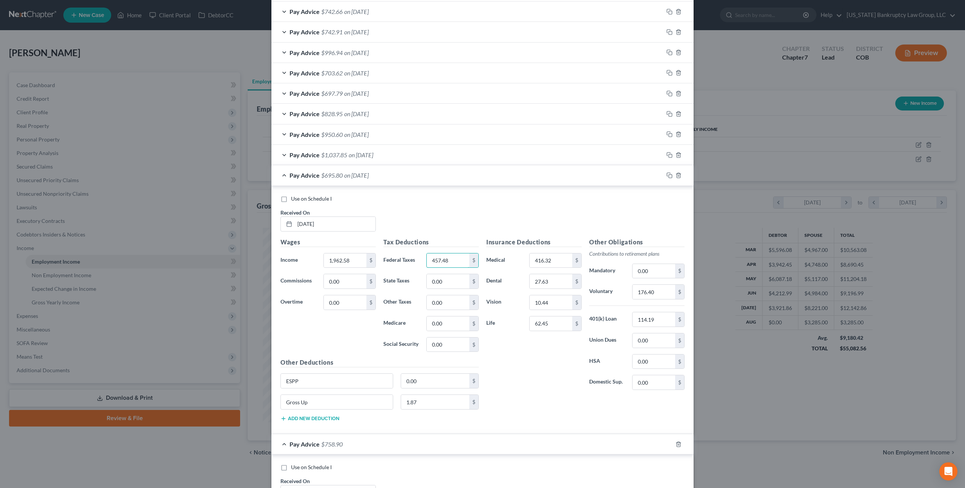
scroll to position [419, 0]
type input "457.48"
click at [639, 291] on input "176.40" at bounding box center [653, 291] width 43 height 14
type input "195.25"
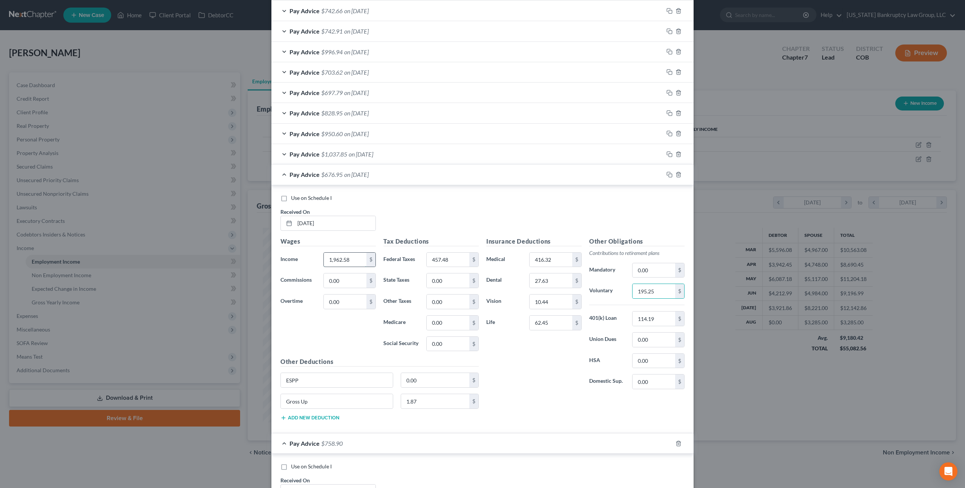
click at [346, 259] on input "1,962.58" at bounding box center [345, 260] width 43 height 14
click at [342, 260] on input "21,689.46" at bounding box center [345, 260] width 43 height 14
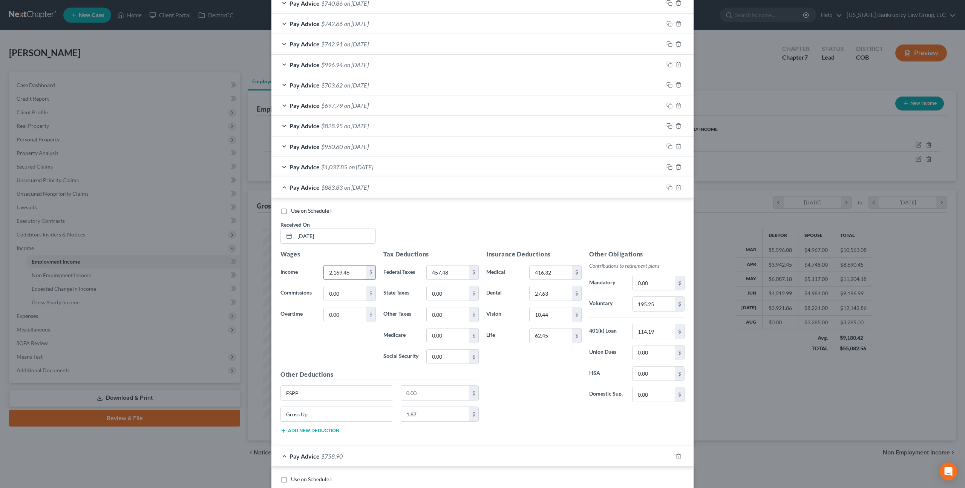
scroll to position [425, 0]
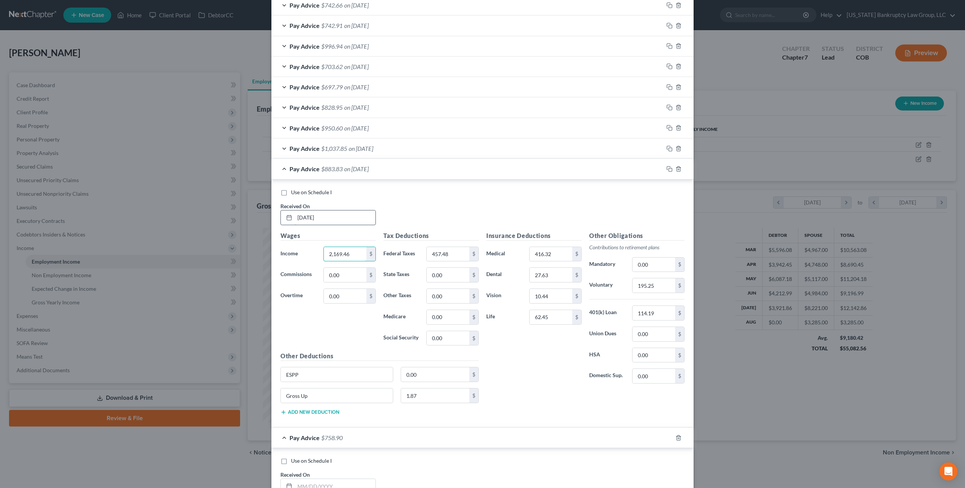
type input "2,169.46"
click at [308, 216] on input "08/22/2025" at bounding box center [335, 217] width 81 height 14
type input "08/08/2025"
click at [667, 169] on icon "button" at bounding box center [669, 169] width 6 height 6
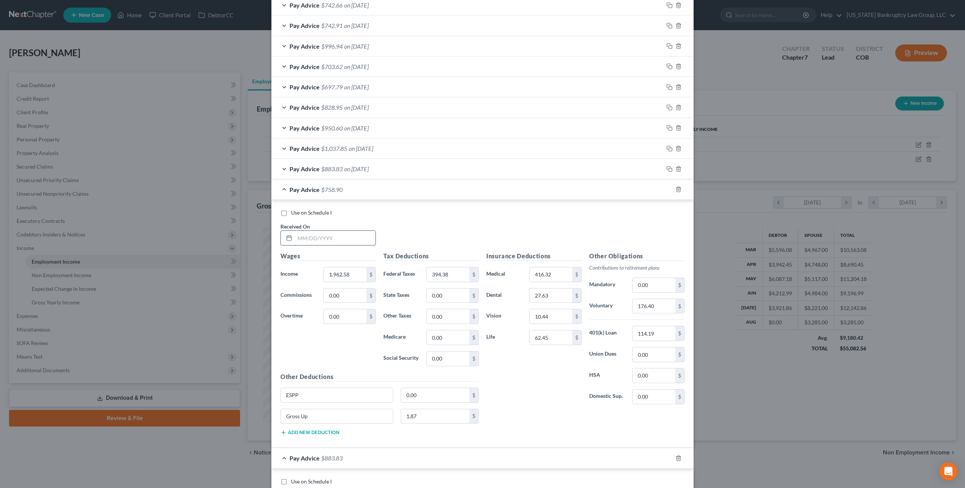
click at [299, 237] on input "text" at bounding box center [335, 238] width 81 height 14
type input "08/22/2025"
click at [346, 277] on input "1,962.58" at bounding box center [345, 274] width 43 height 14
type input "2,106.83"
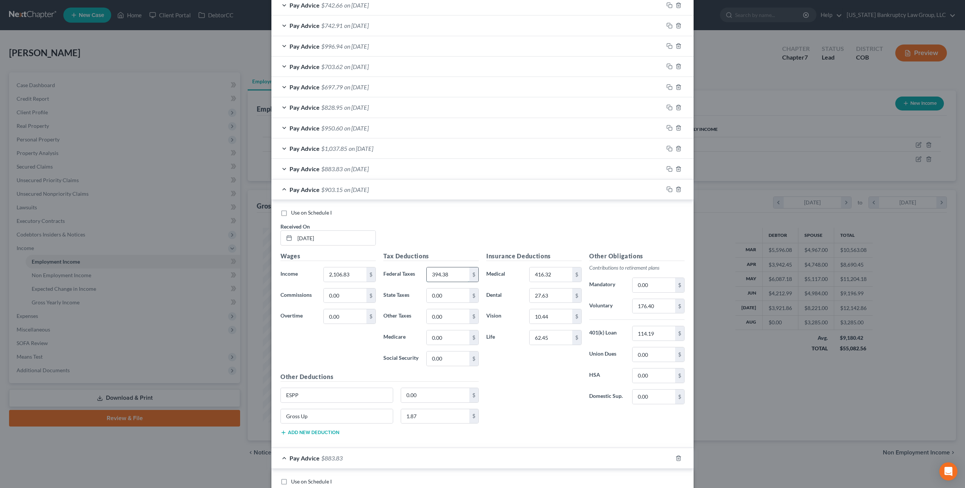
click at [435, 276] on input "394.38" at bounding box center [448, 274] width 43 height 14
type input "402.03"
click at [638, 307] on input "176.40" at bounding box center [653, 306] width 43 height 14
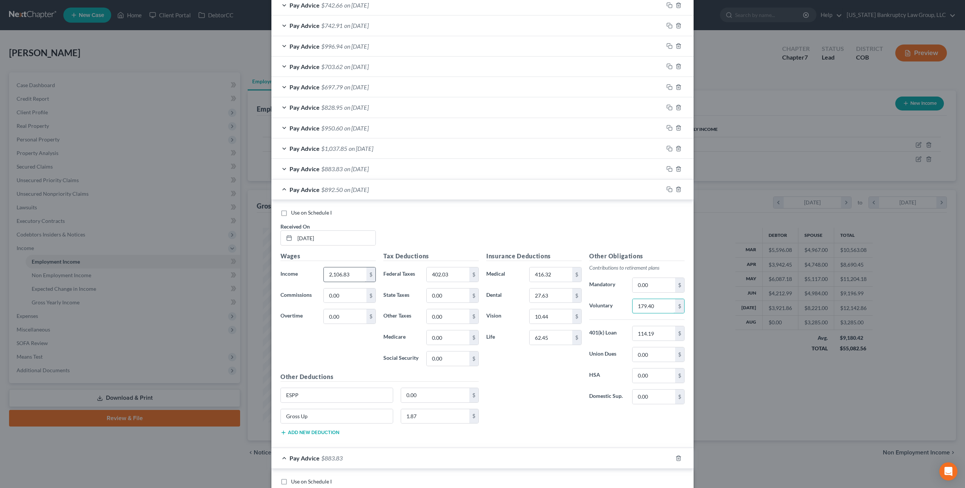
type input "179.40"
click at [341, 277] on input "2,106.83" at bounding box center [345, 274] width 43 height 14
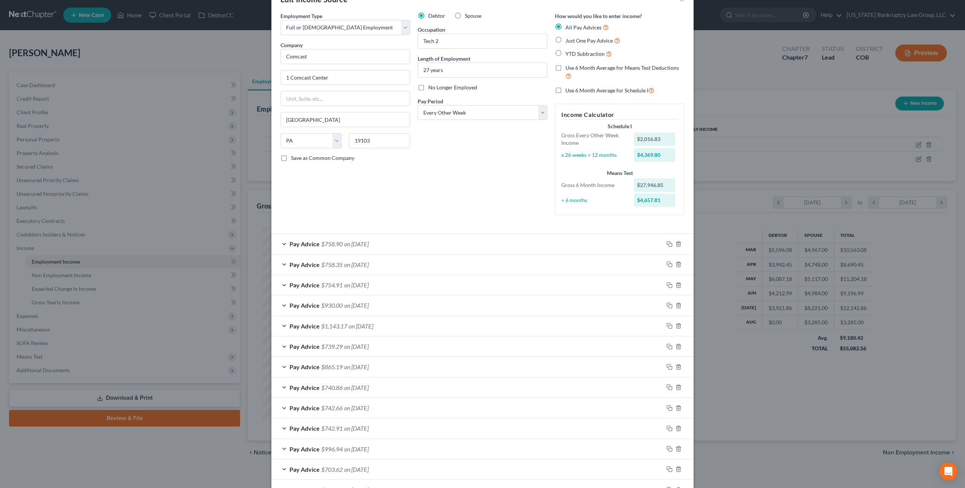
scroll to position [0, 0]
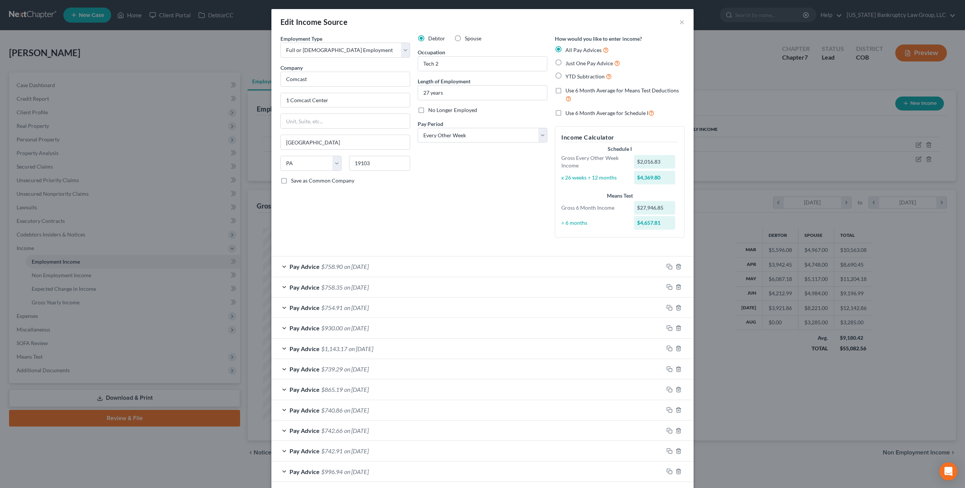
type input "2,016.83"
click at [565, 115] on label "Use 6 Month Average for Schedule I" at bounding box center [609, 113] width 89 height 9
click at [568, 113] on input "Use 6 Month Average for Schedule I" at bounding box center [570, 111] width 5 height 5
checkbox input "true"
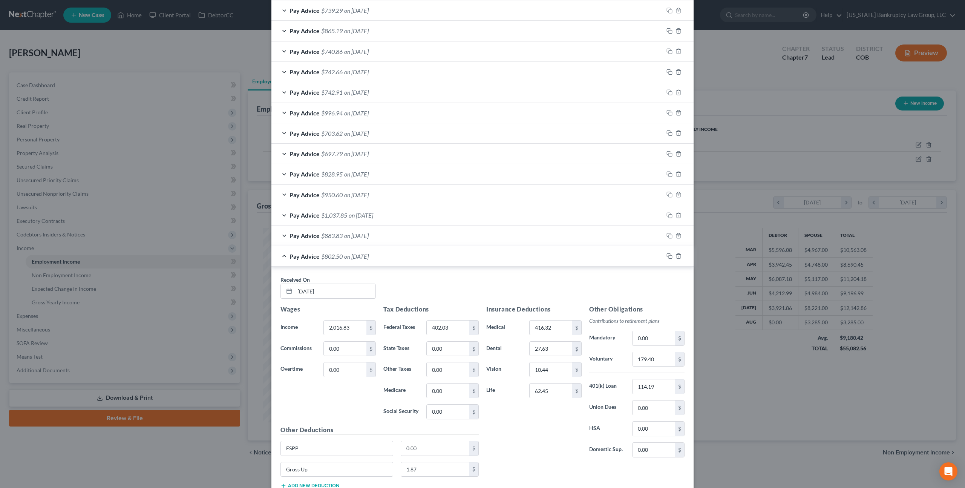
scroll to position [668, 0]
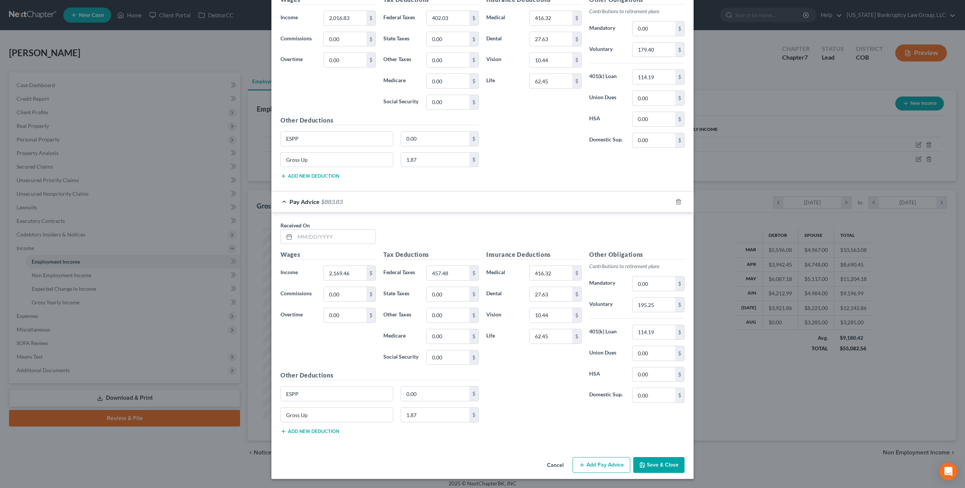
click at [651, 465] on button "Save & Close" at bounding box center [658, 465] width 51 height 16
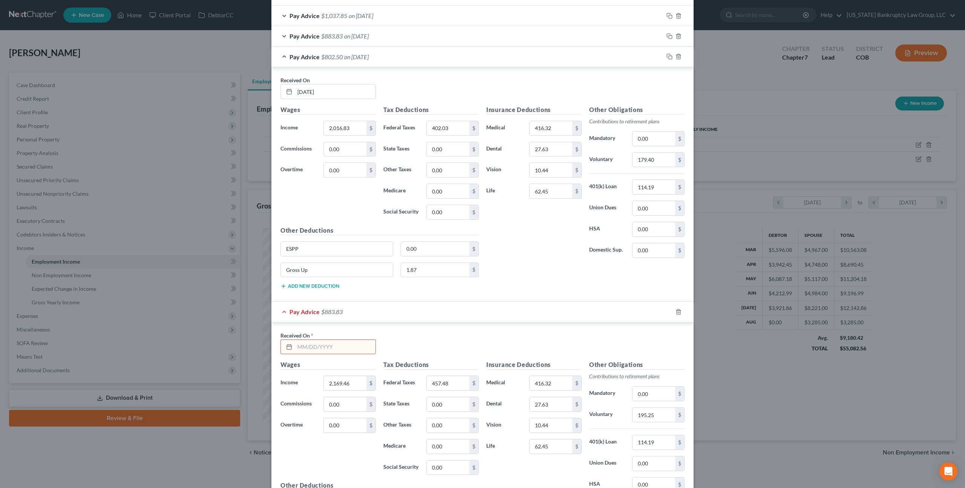
scroll to position [554, 0]
click at [678, 312] on icon "button" at bounding box center [678, 314] width 6 height 6
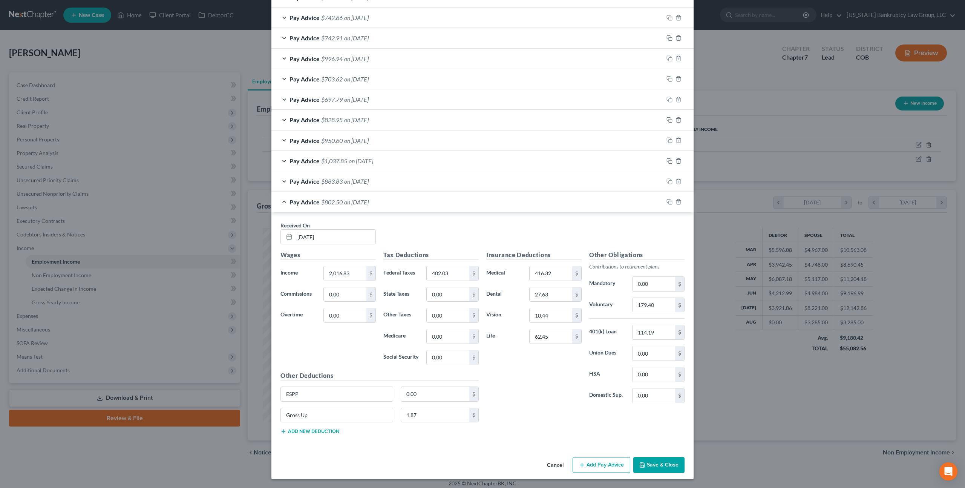
scroll to position [411, 0]
click at [663, 462] on button "Save & Close" at bounding box center [658, 465] width 51 height 16
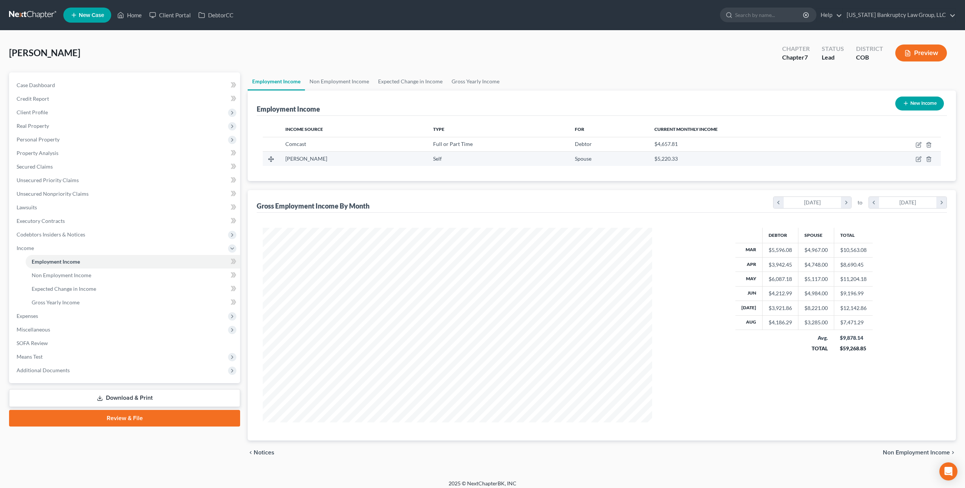
click at [914, 158] on td at bounding box center [898, 159] width 86 height 14
click at [918, 159] on icon "button" at bounding box center [918, 159] width 6 height 6
select select "1"
select select "0"
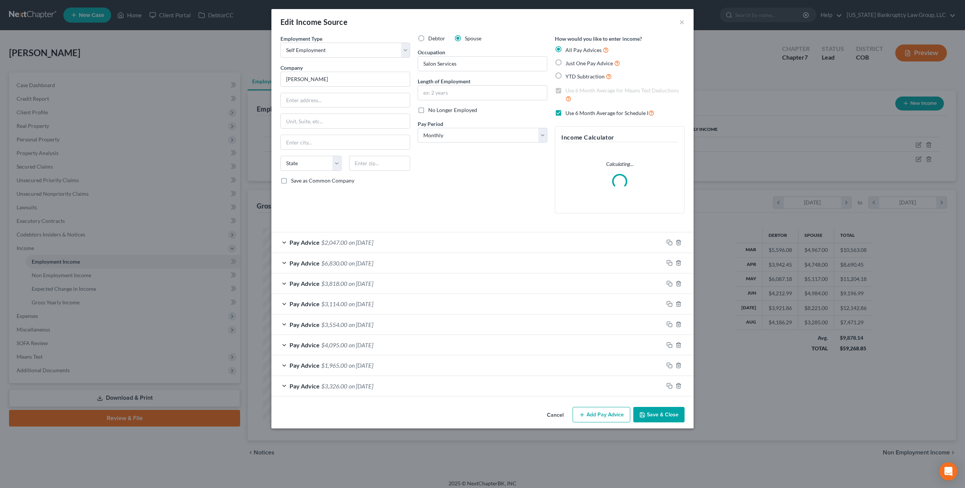
click at [657, 410] on button "Save & Close" at bounding box center [658, 415] width 51 height 16
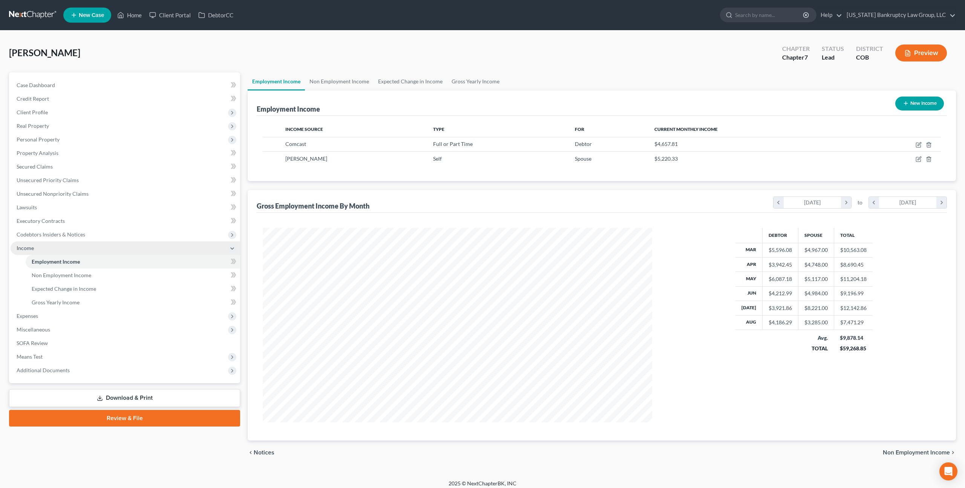
scroll to position [194, 404]
click at [39, 314] on span "Expenses" at bounding box center [126, 316] width 230 height 14
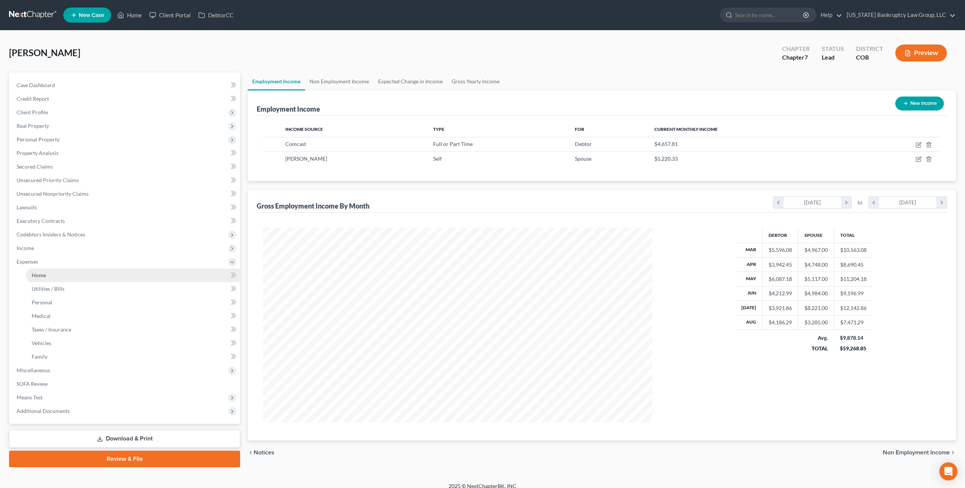
click at [39, 275] on span "Home" at bounding box center [39, 275] width 14 height 6
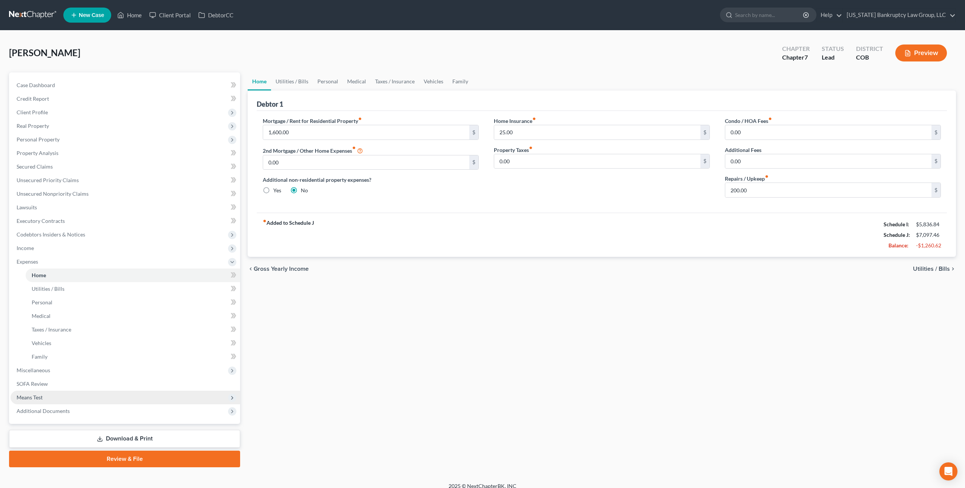
click at [44, 396] on span "Means Test" at bounding box center [126, 397] width 230 height 14
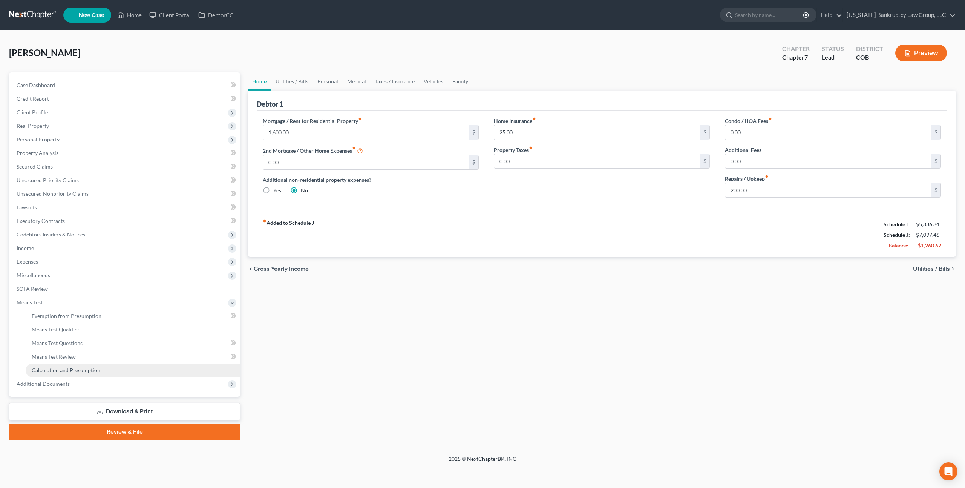
click at [81, 368] on span "Calculation and Presumption" at bounding box center [66, 370] width 69 height 6
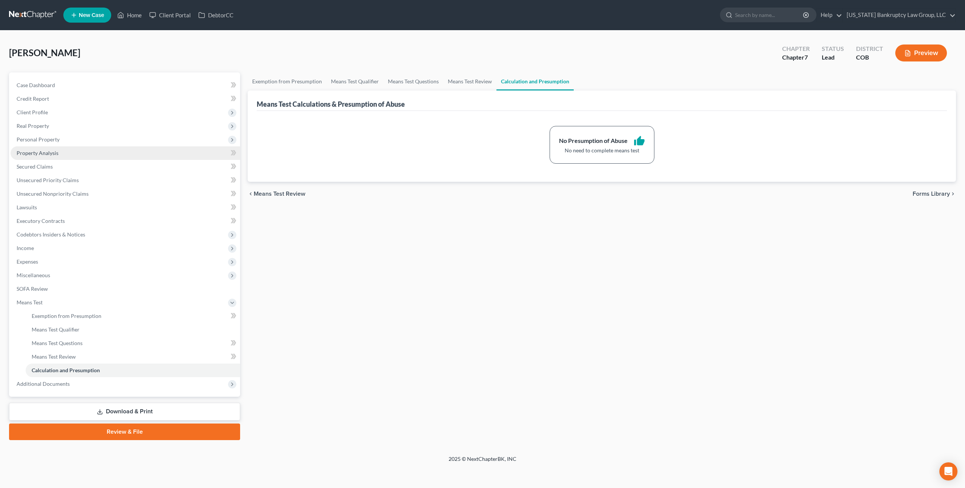
click at [39, 151] on span "Property Analysis" at bounding box center [38, 153] width 42 height 6
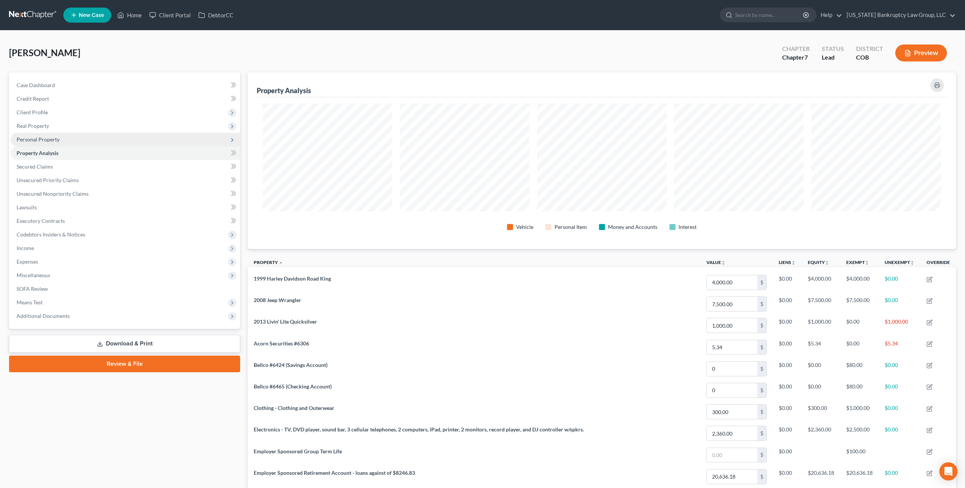
click at [54, 139] on span "Personal Property" at bounding box center [38, 139] width 43 height 6
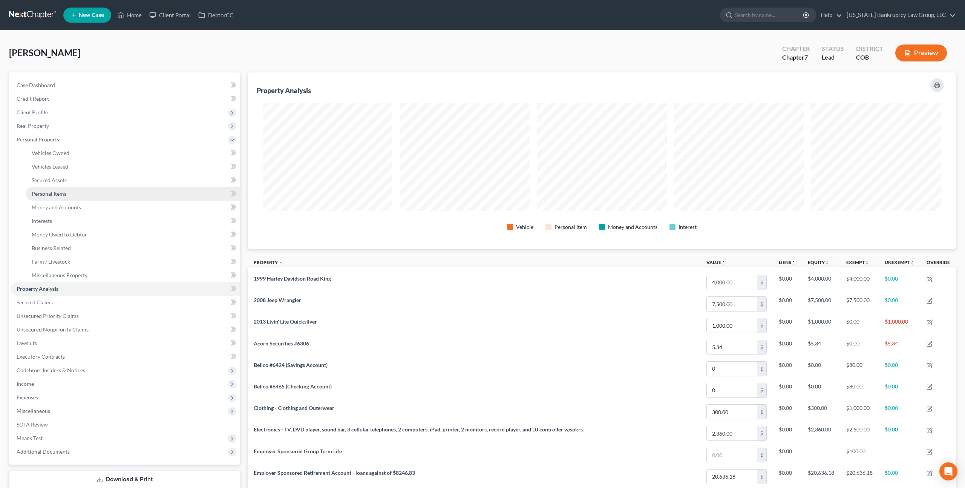
click at [61, 193] on span "Personal Items" at bounding box center [49, 193] width 35 height 6
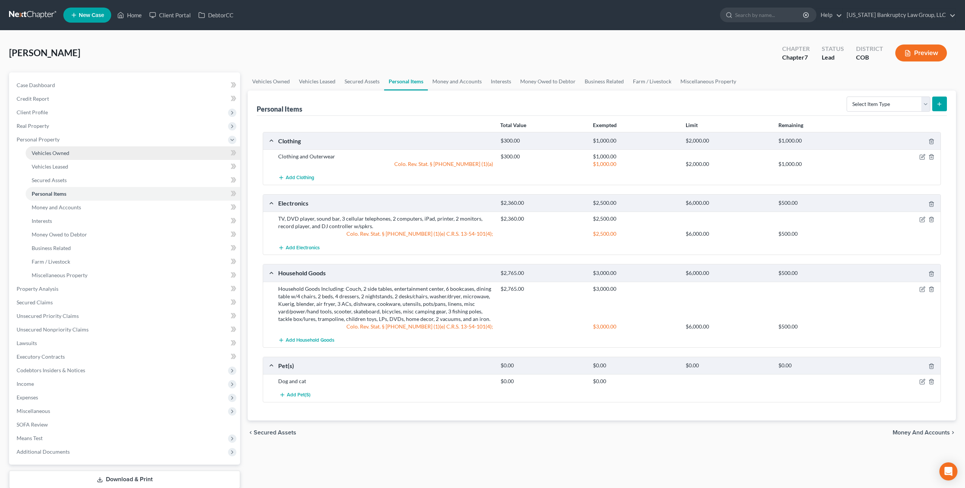
click at [66, 155] on span "Vehicles Owned" at bounding box center [51, 153] width 38 height 6
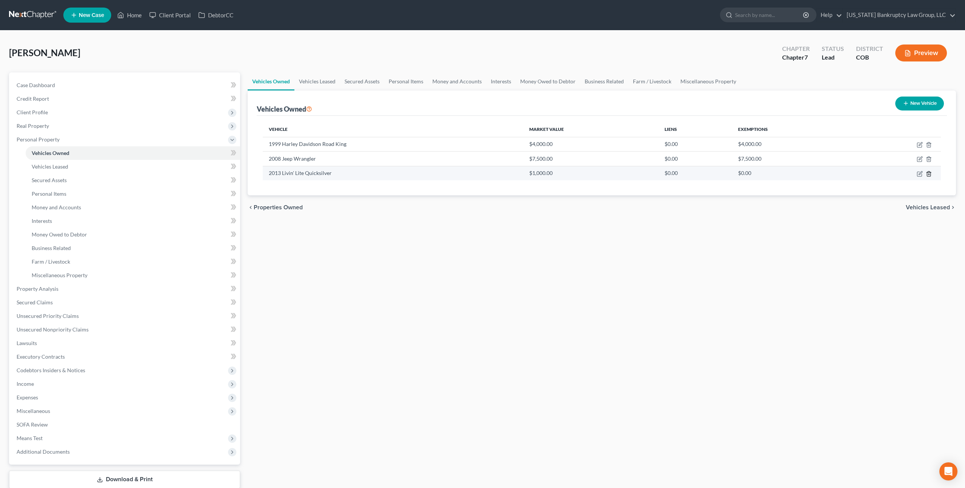
click at [927, 173] on icon "button" at bounding box center [929, 174] width 6 height 6
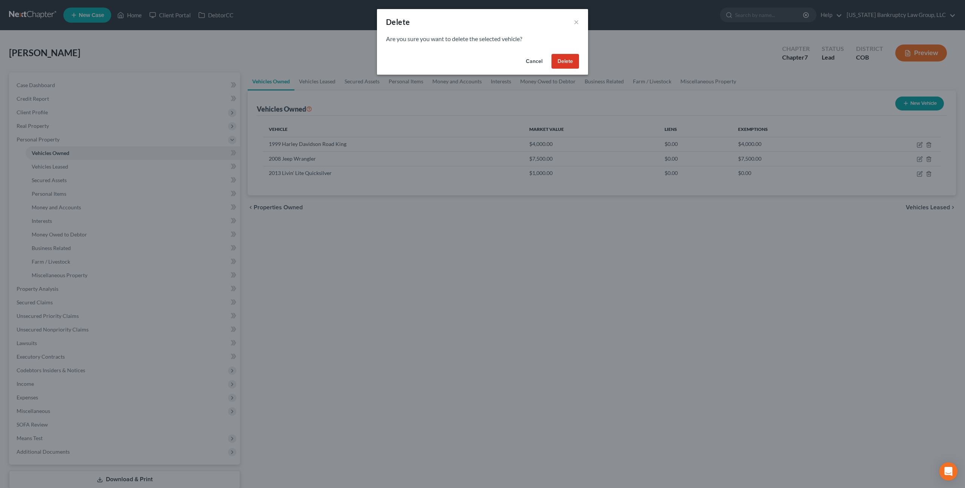
click at [571, 60] on button "Delete" at bounding box center [565, 61] width 28 height 15
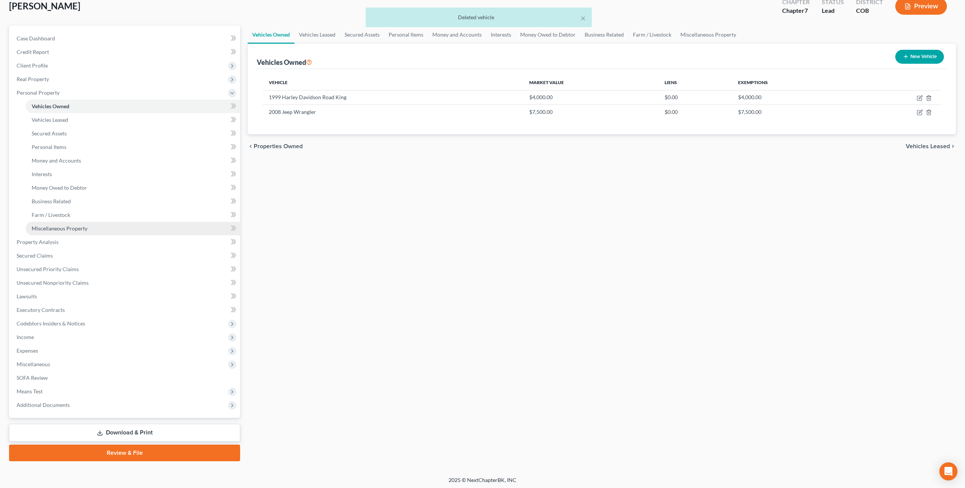
scroll to position [48, 0]
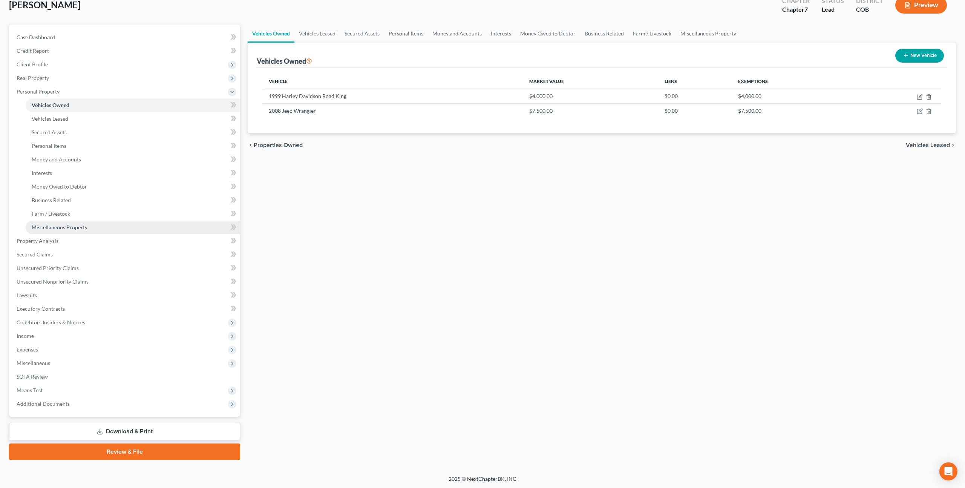
click at [58, 228] on span "Miscellaneous Property" at bounding box center [60, 227] width 56 height 6
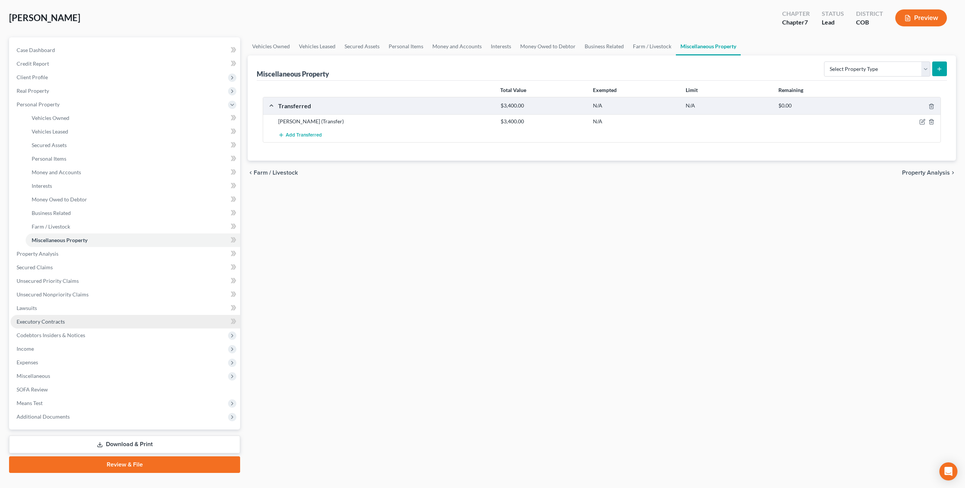
scroll to position [37, 0]
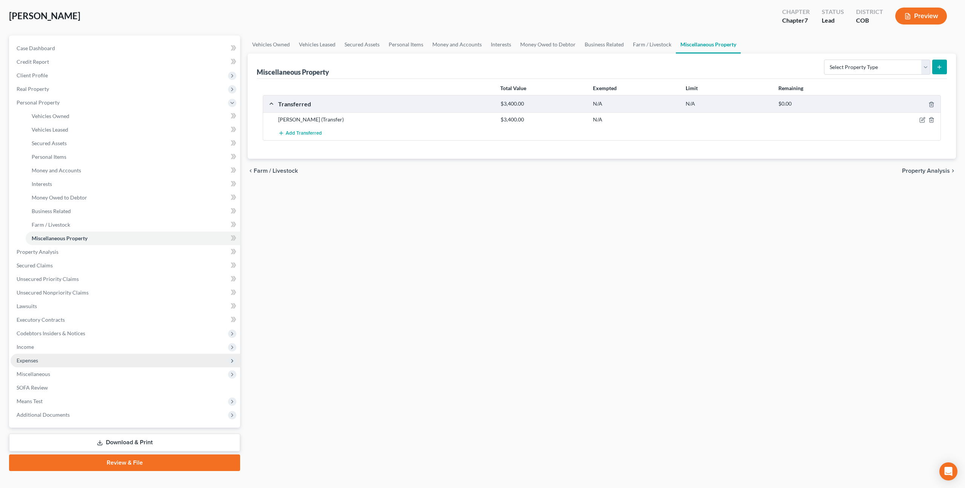
click at [55, 359] on span "Expenses" at bounding box center [126, 361] width 230 height 14
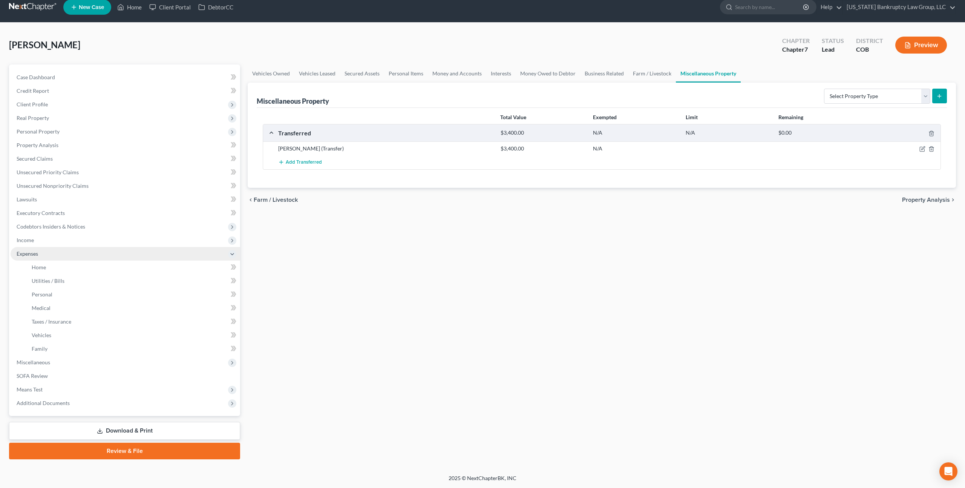
scroll to position [7, 0]
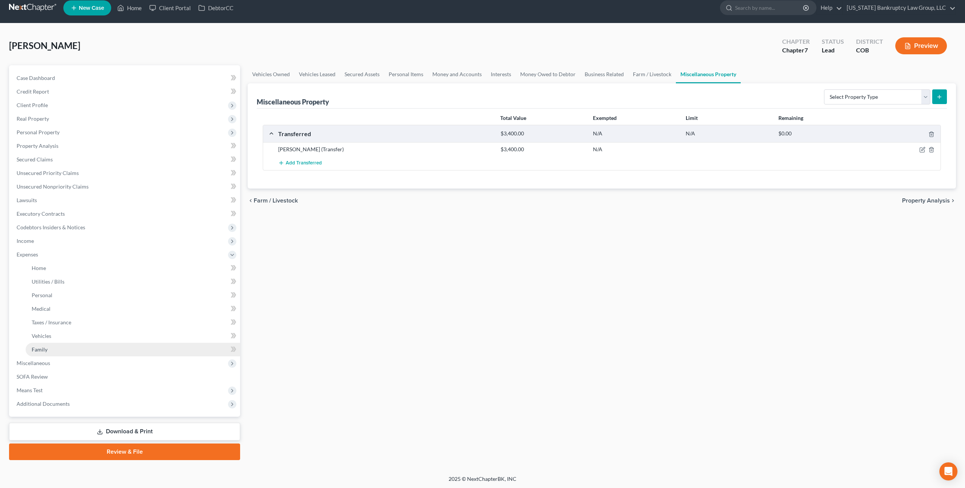
click at [59, 350] on link "Family" at bounding box center [133, 350] width 214 height 14
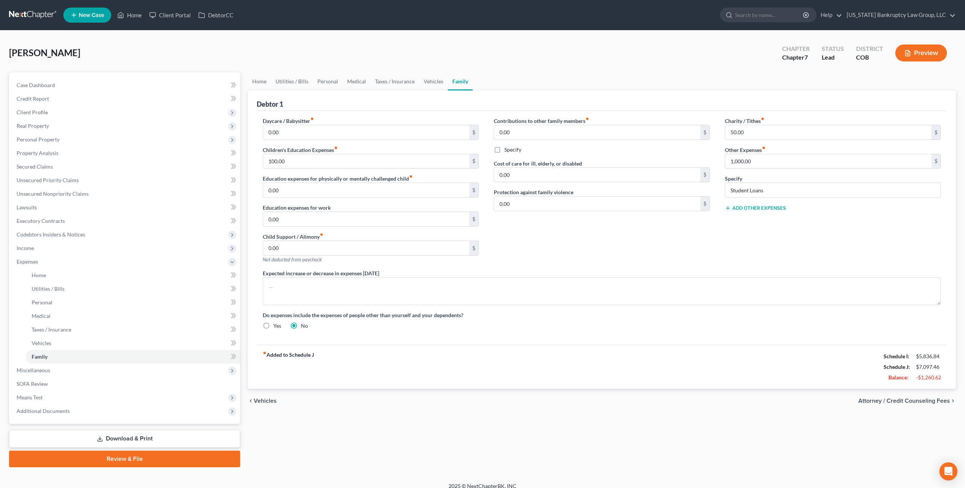
scroll to position [7, 0]
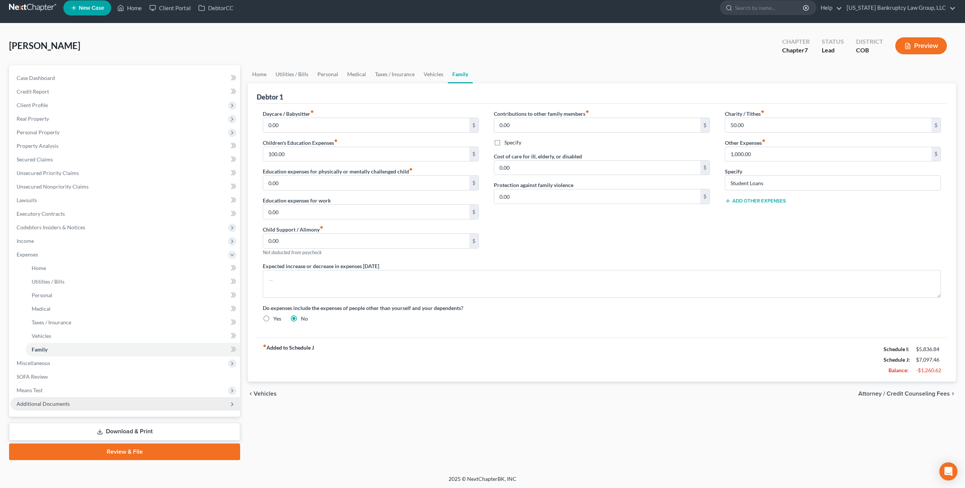
click at [70, 400] on span "Additional Documents" at bounding box center [126, 404] width 230 height 14
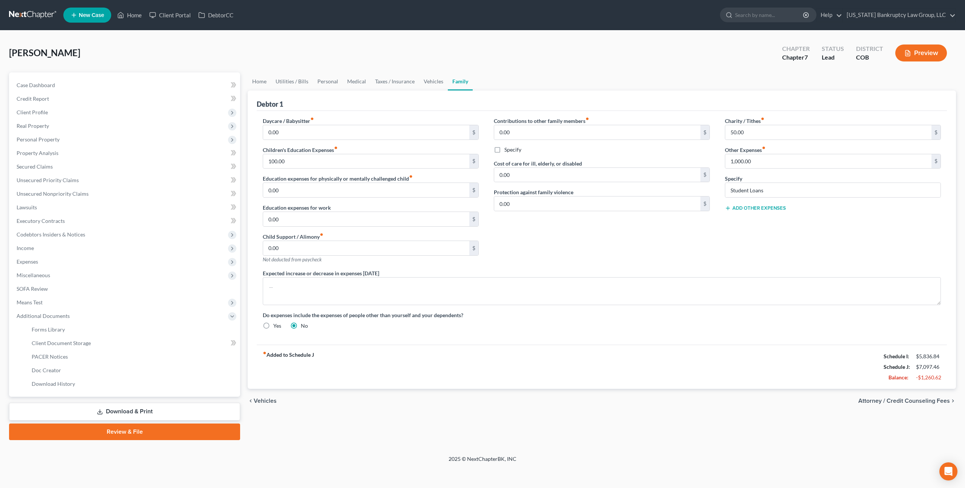
scroll to position [0, 0]
click at [77, 347] on link "Client Document Storage" at bounding box center [133, 343] width 214 height 14
select select "5"
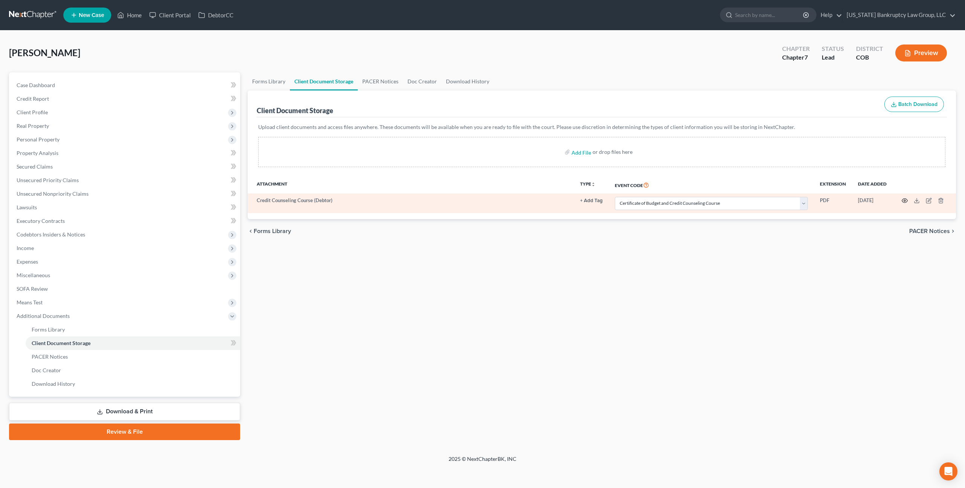
click at [904, 199] on icon "button" at bounding box center [905, 200] width 6 height 6
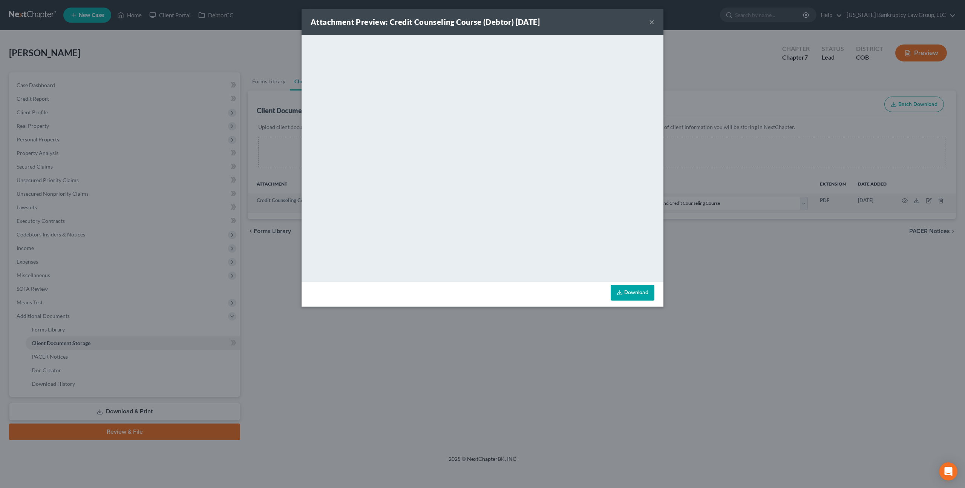
click at [652, 22] on button "×" at bounding box center [651, 21] width 5 height 9
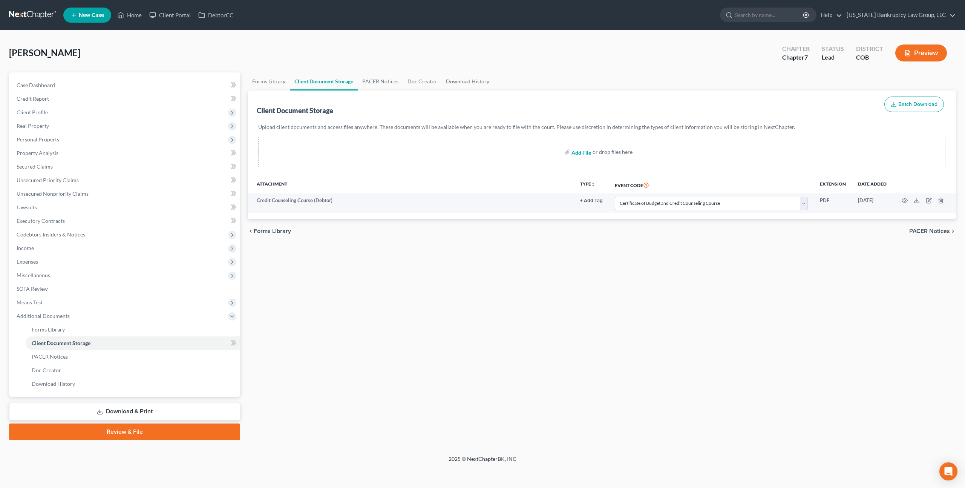
click at [578, 152] on input "file" at bounding box center [580, 152] width 18 height 14
type input "C:\fakepath\Paystubs for Filing.pdf"
select select "5"
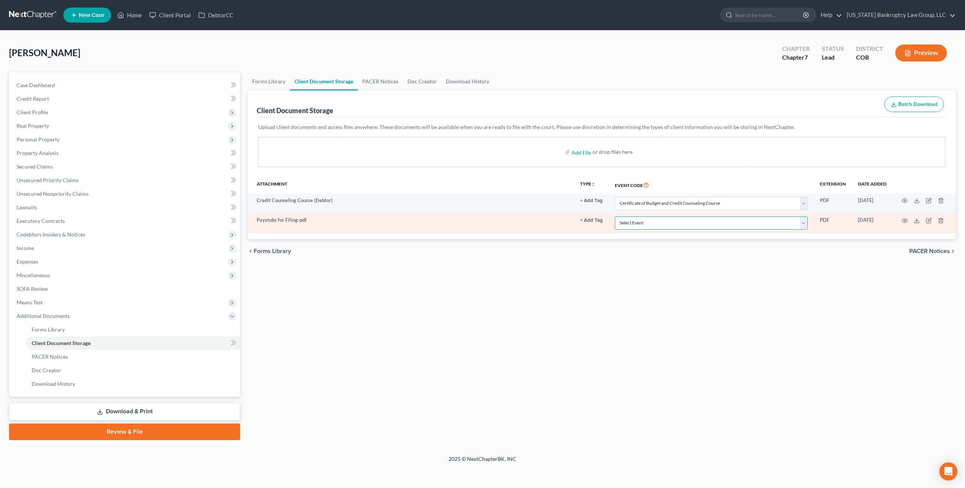
click at [643, 223] on select "Select Event 1009-1.1 Notice of Amendments 20 Largest Unsecured Creditors Amend…" at bounding box center [711, 222] width 193 height 13
select select "28"
click at [615, 216] on select "Select Event 1009-1.1 Notice of Amendments 20 Largest Unsecured Creditors Amend…" at bounding box center [711, 222] width 193 height 13
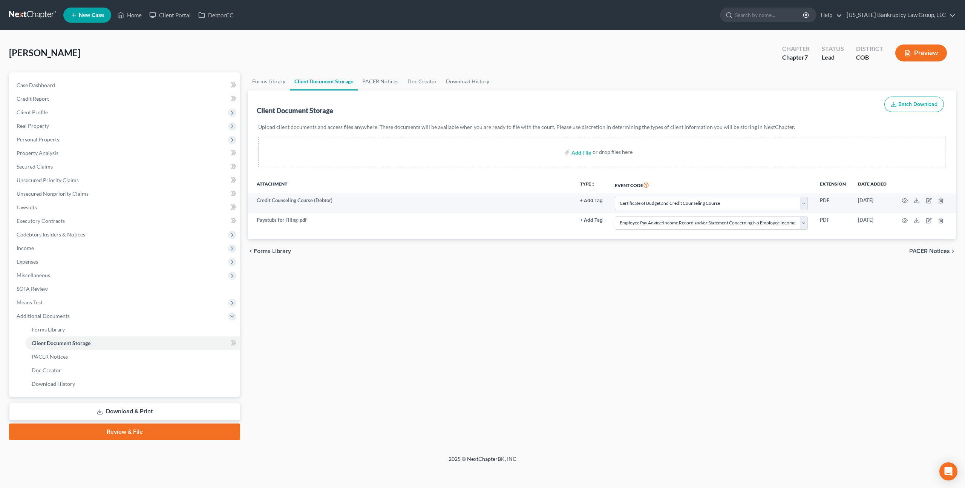
click at [185, 407] on link "Download & Print" at bounding box center [124, 412] width 231 height 18
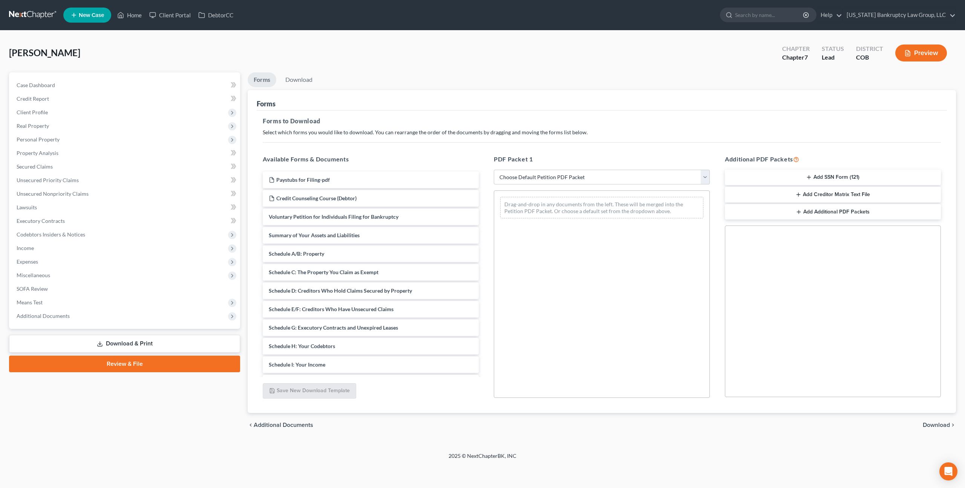
click at [814, 173] on button "Add SSN Form (121)" at bounding box center [833, 178] width 216 height 16
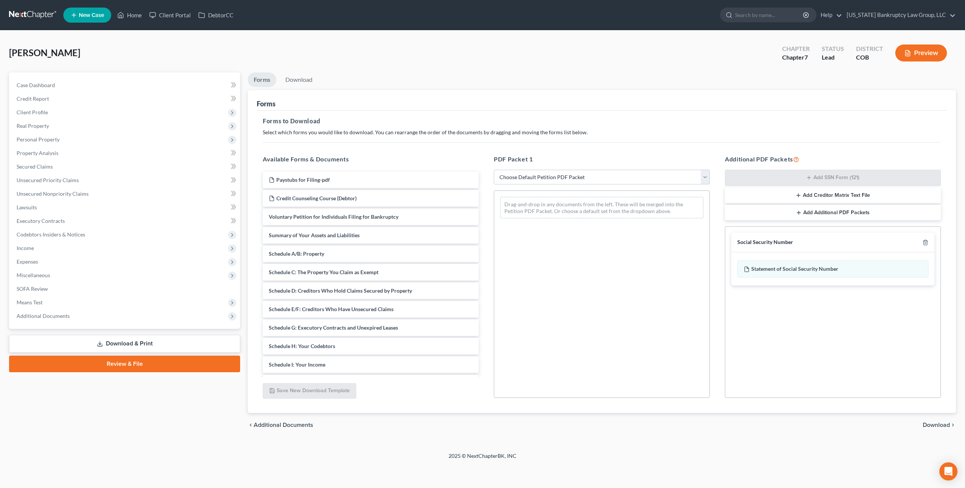
click at [934, 422] on span "Download" at bounding box center [936, 425] width 27 height 6
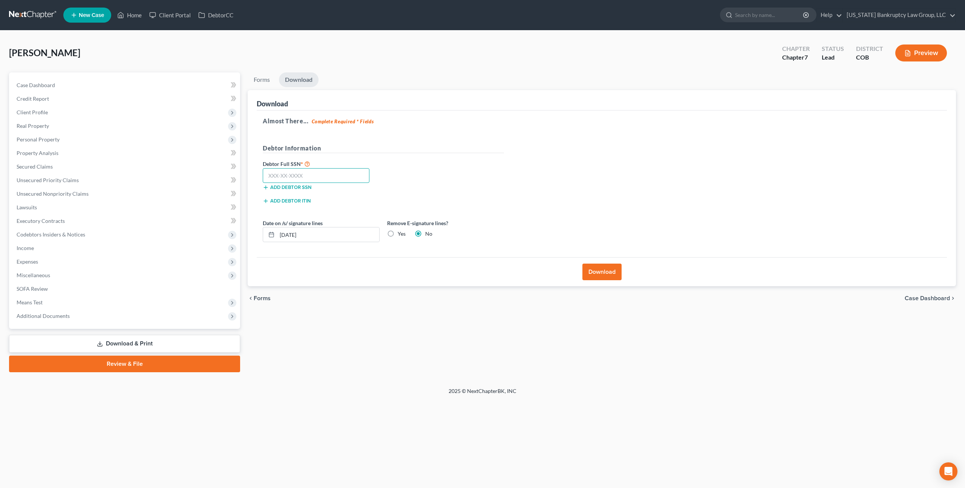
click at [336, 175] on input "text" at bounding box center [316, 175] width 107 height 15
type input "523-51-2632"
click at [608, 269] on button "Download" at bounding box center [601, 271] width 39 height 17
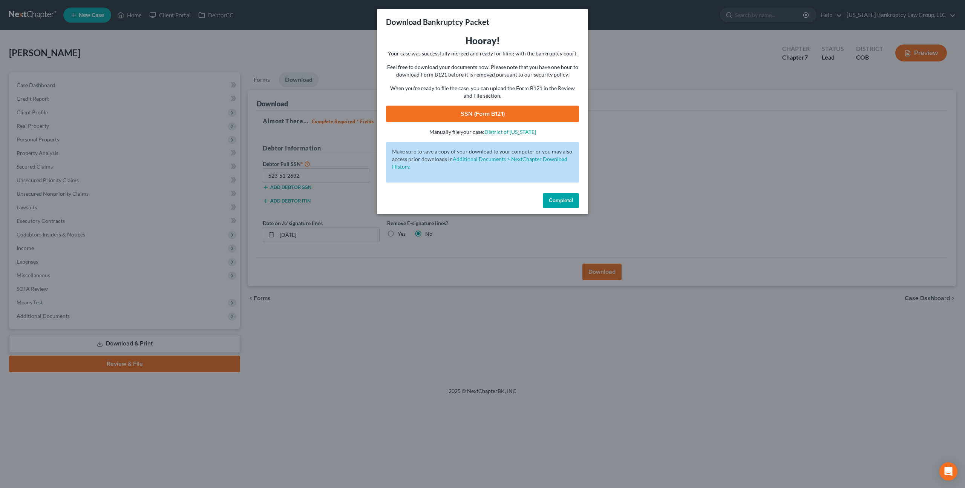
click at [454, 113] on link "SSN (Form B121)" at bounding box center [482, 114] width 193 height 17
